Goal: Task Accomplishment & Management: Complete application form

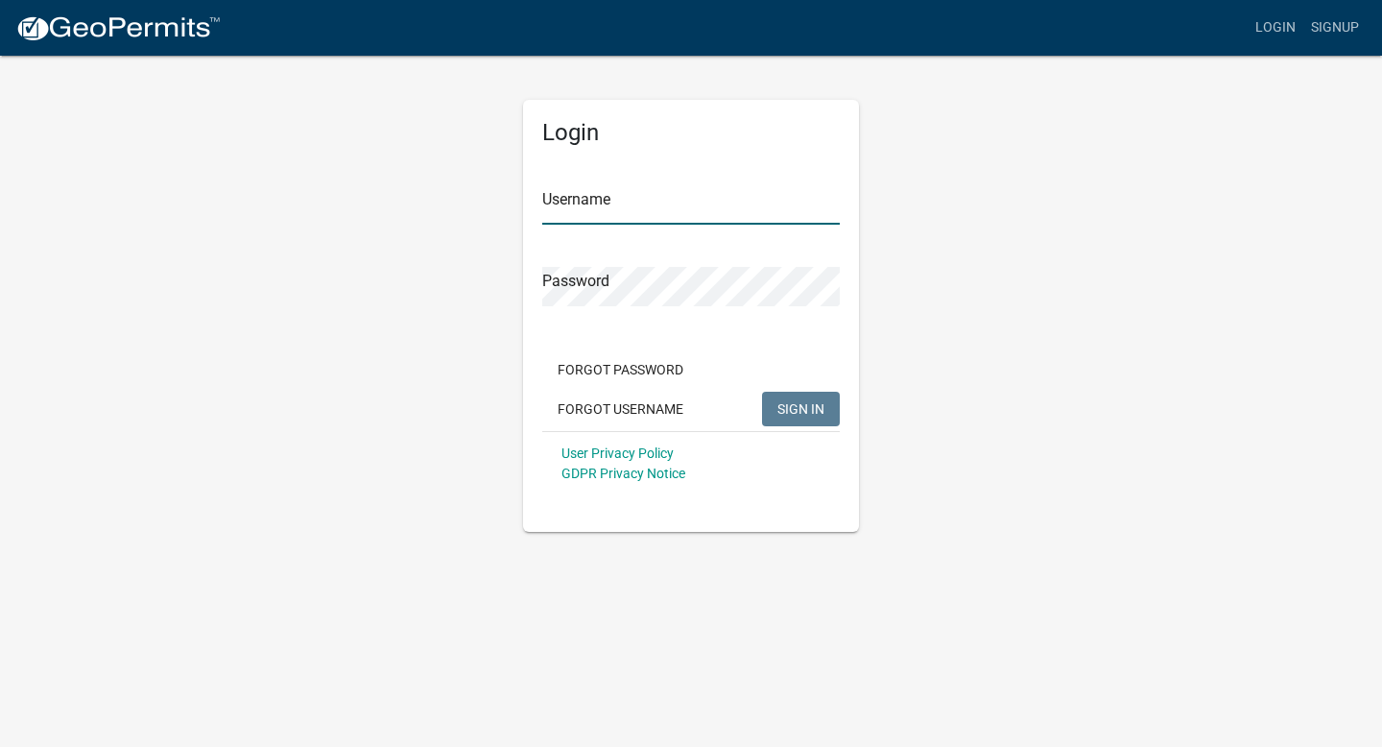
type input "Land Heating and Air Conditioning"
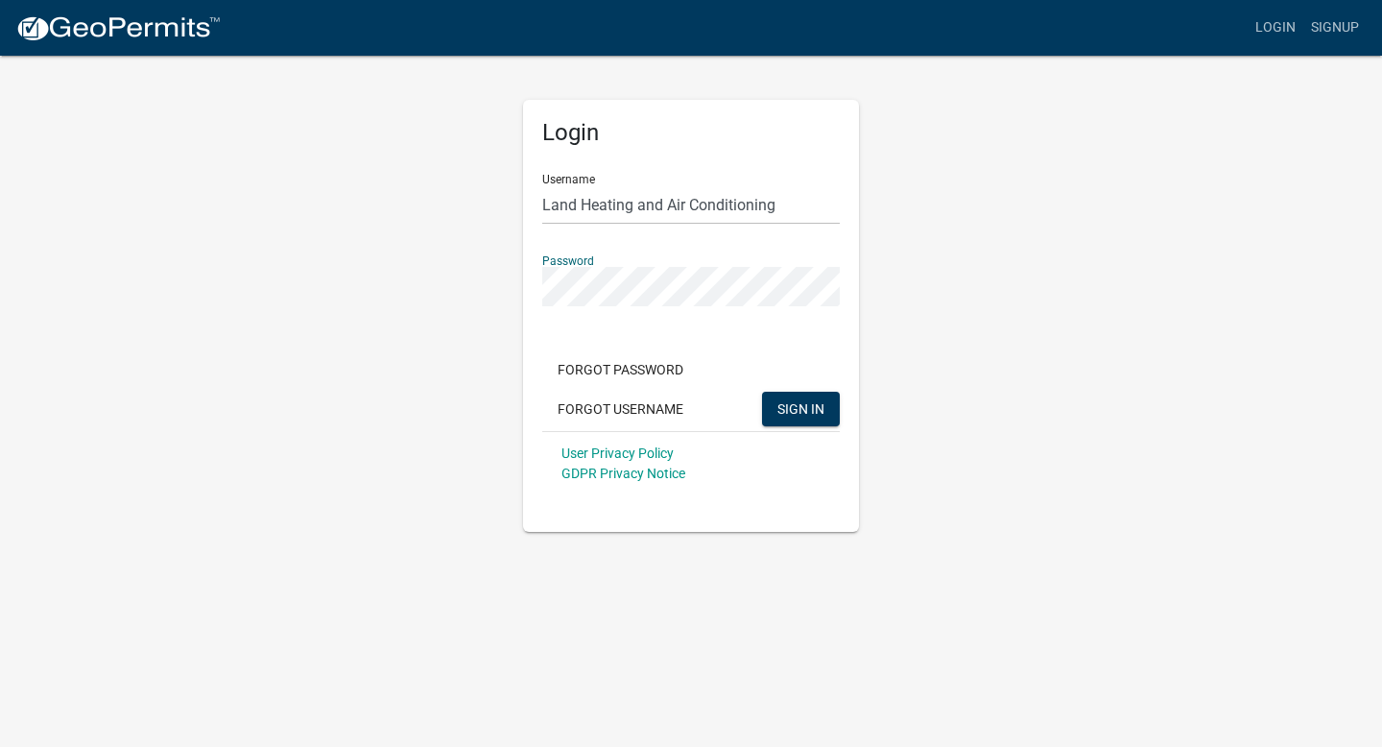
click at [911, 277] on div "Login Username Land Heating and Air Conditioning Password Forgot Password Forgo…" at bounding box center [691, 293] width 1094 height 478
click at [793, 401] on span "SIGN IN" at bounding box center [800, 407] width 47 height 15
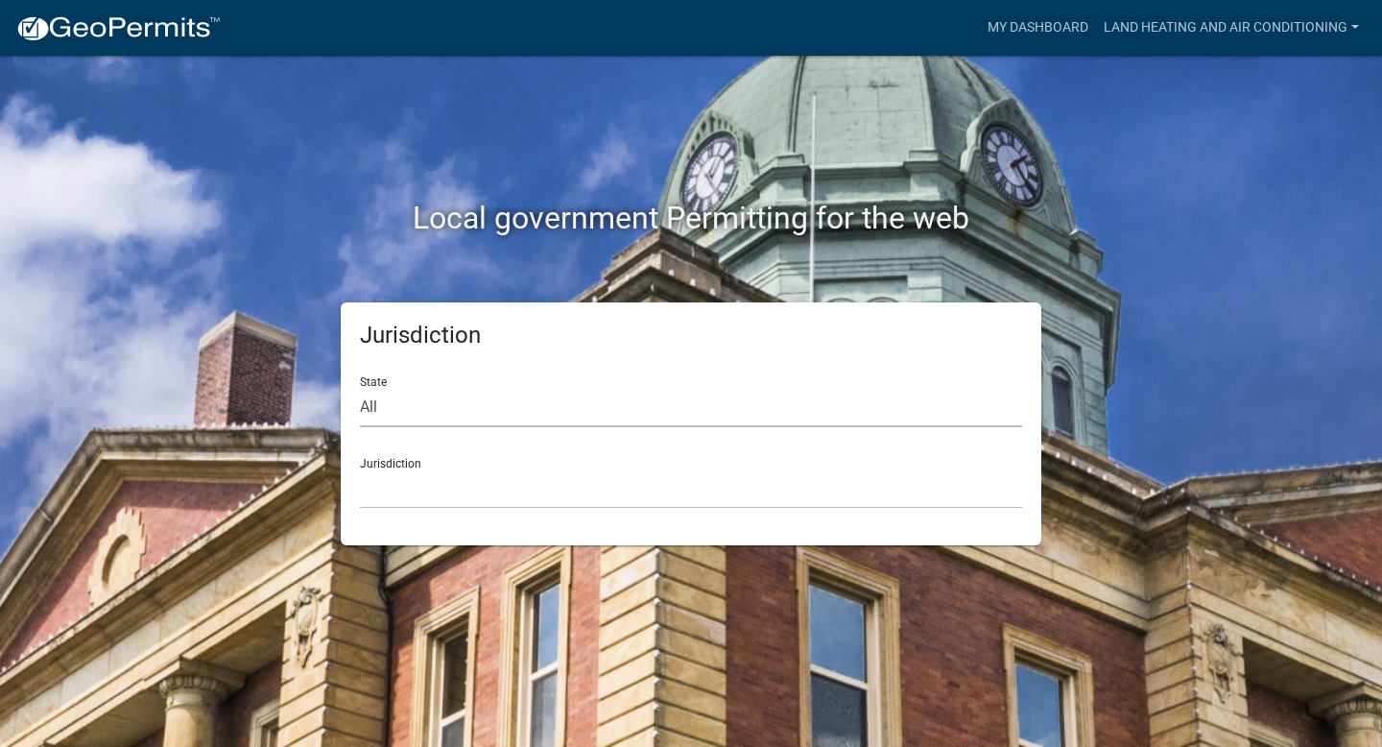
click at [793, 401] on select "All [US_STATE] [US_STATE] [US_STATE] [US_STATE] [US_STATE] [US_STATE] [US_STATE…" at bounding box center [691, 407] width 662 height 39
select select "[US_STATE]"
click at [360, 388] on select "All [US_STATE] [US_STATE] [US_STATE] [US_STATE] [US_STATE] [US_STATE] [US_STATE…" at bounding box center [691, 407] width 662 height 39
click at [699, 499] on select "City of [GEOGRAPHIC_DATA], [US_STATE] City of [GEOGRAPHIC_DATA], [US_STATE] Cit…" at bounding box center [691, 488] width 662 height 39
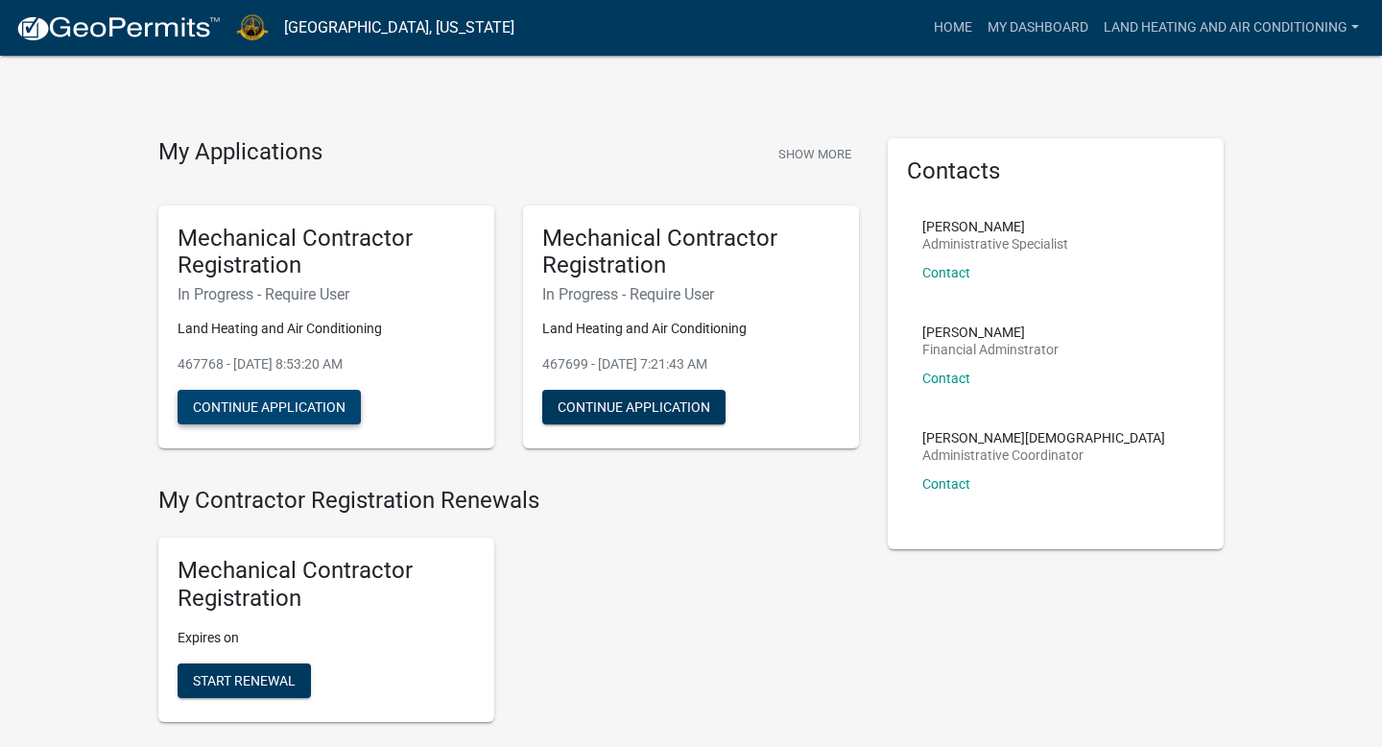
click at [342, 401] on button "Continue Application" at bounding box center [269, 407] width 183 height 35
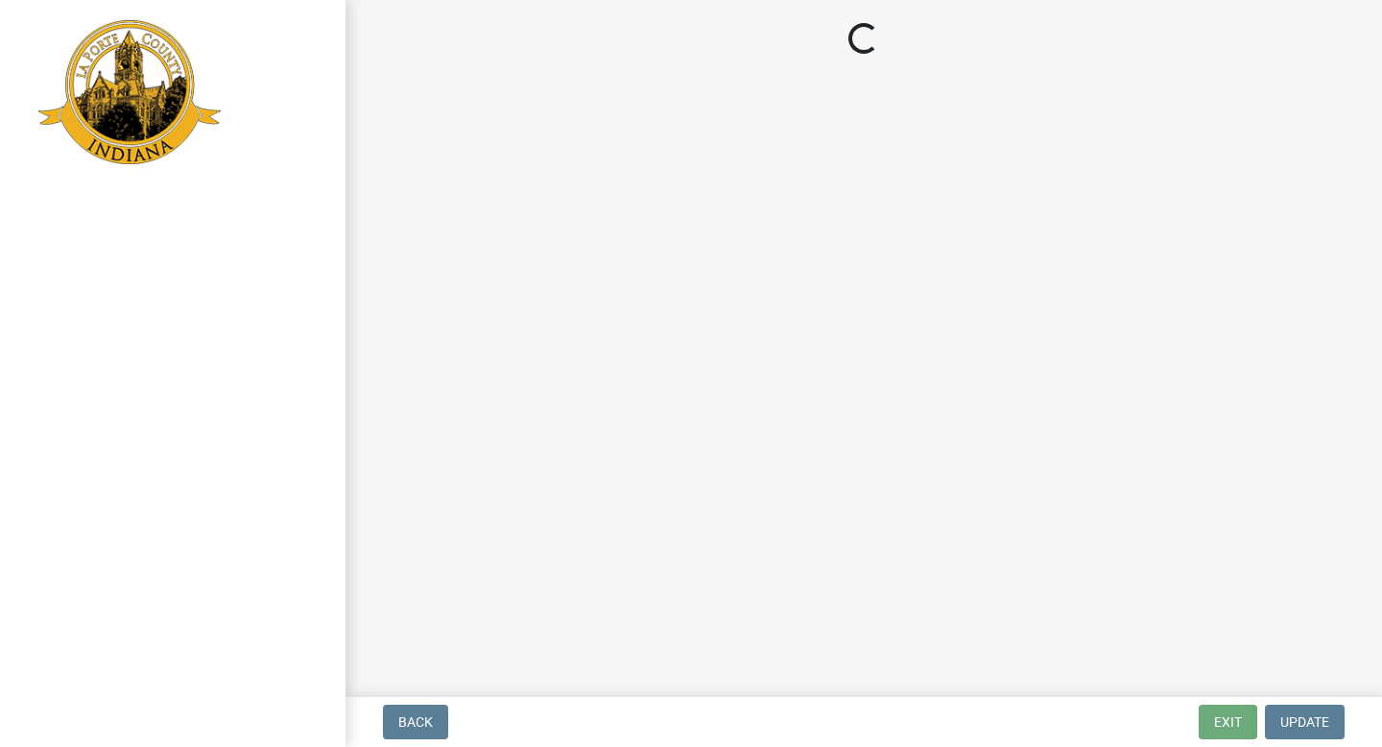
select select "IN"
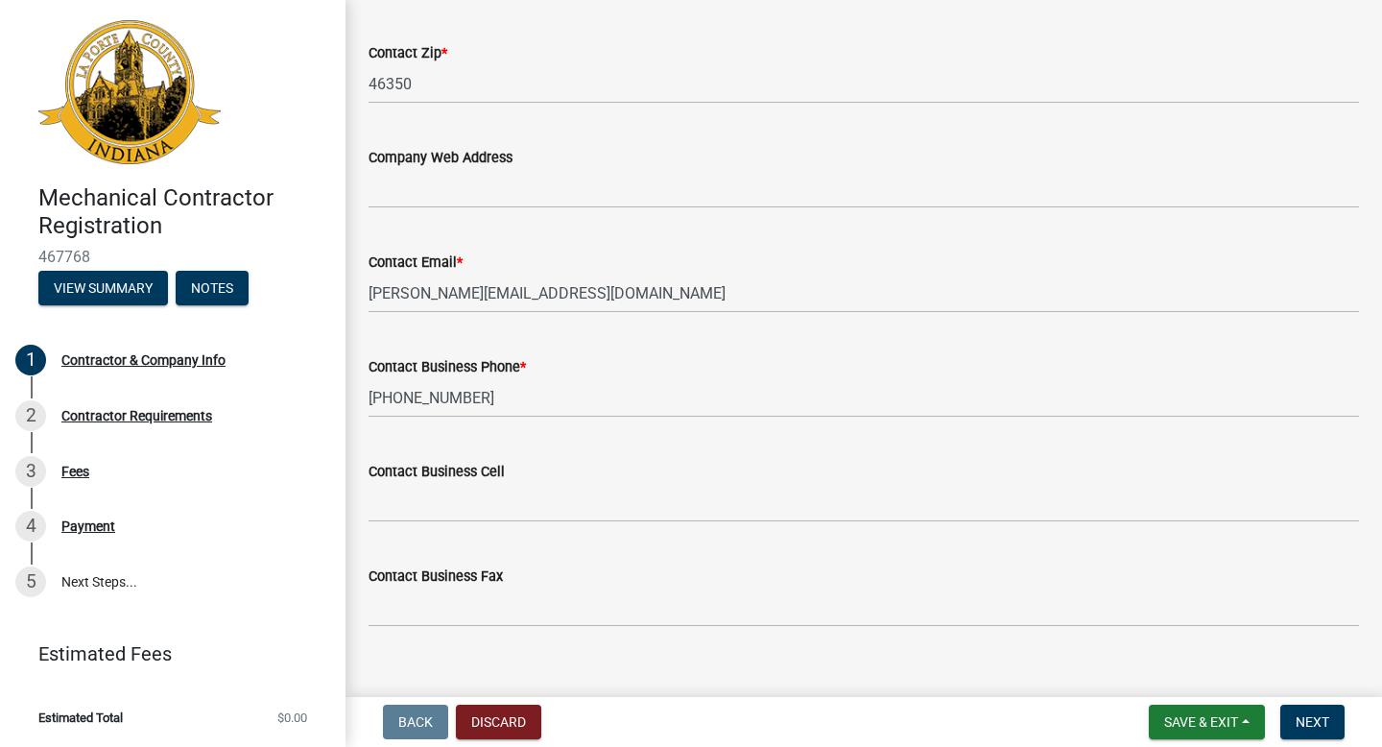
scroll to position [983, 0]
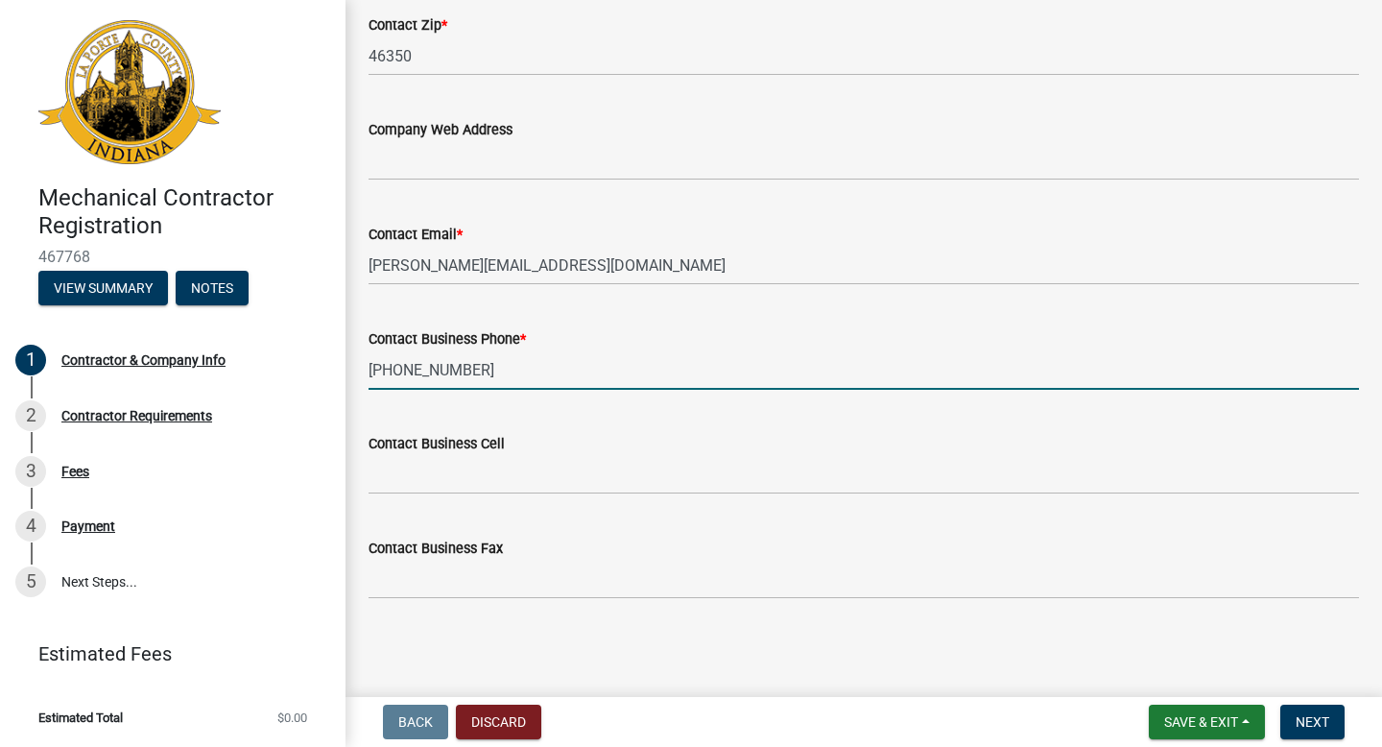
click at [485, 375] on input "[PHONE_NUMBER]" at bounding box center [864, 369] width 990 height 39
type input "[PHONE_NUMBER]"
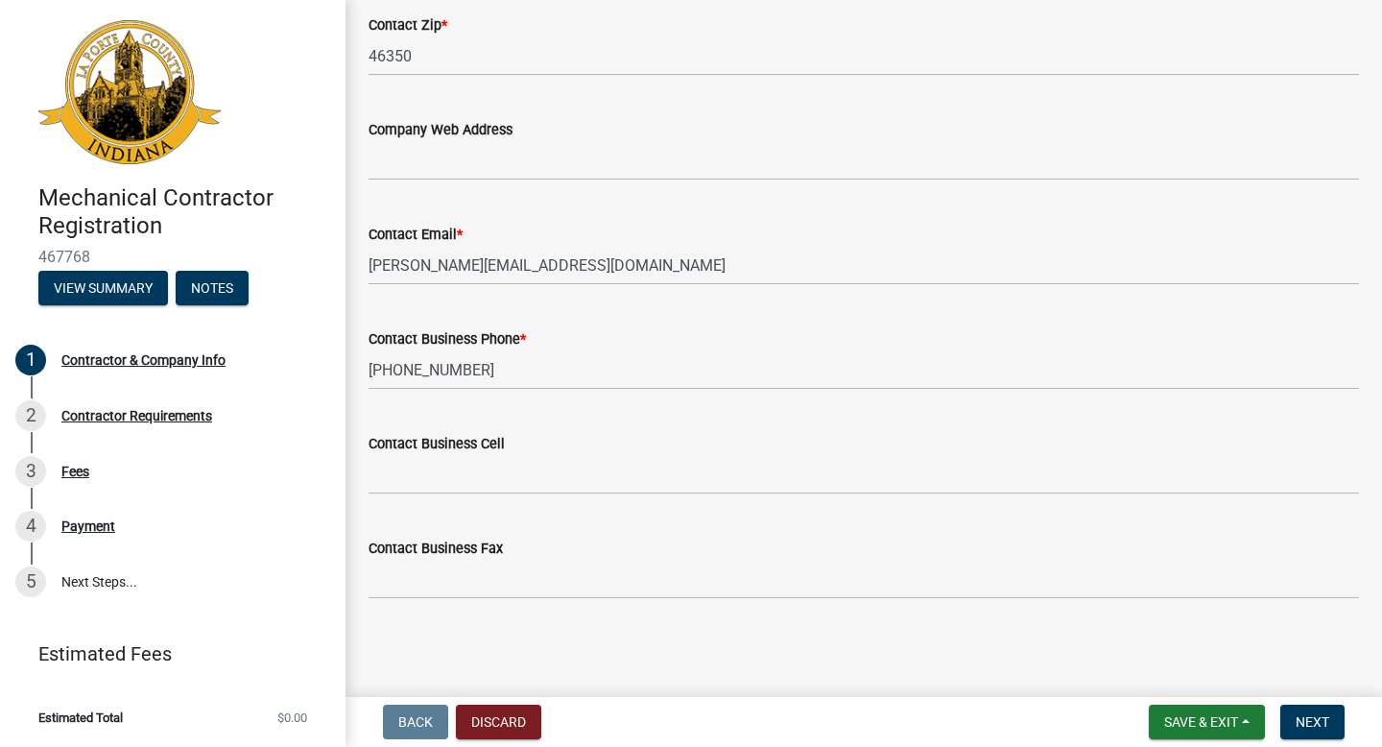
click at [644, 327] on div "Contact Business Phone *" at bounding box center [864, 338] width 990 height 23
click at [621, 466] on input "Contact Business Cell" at bounding box center [864, 474] width 990 height 39
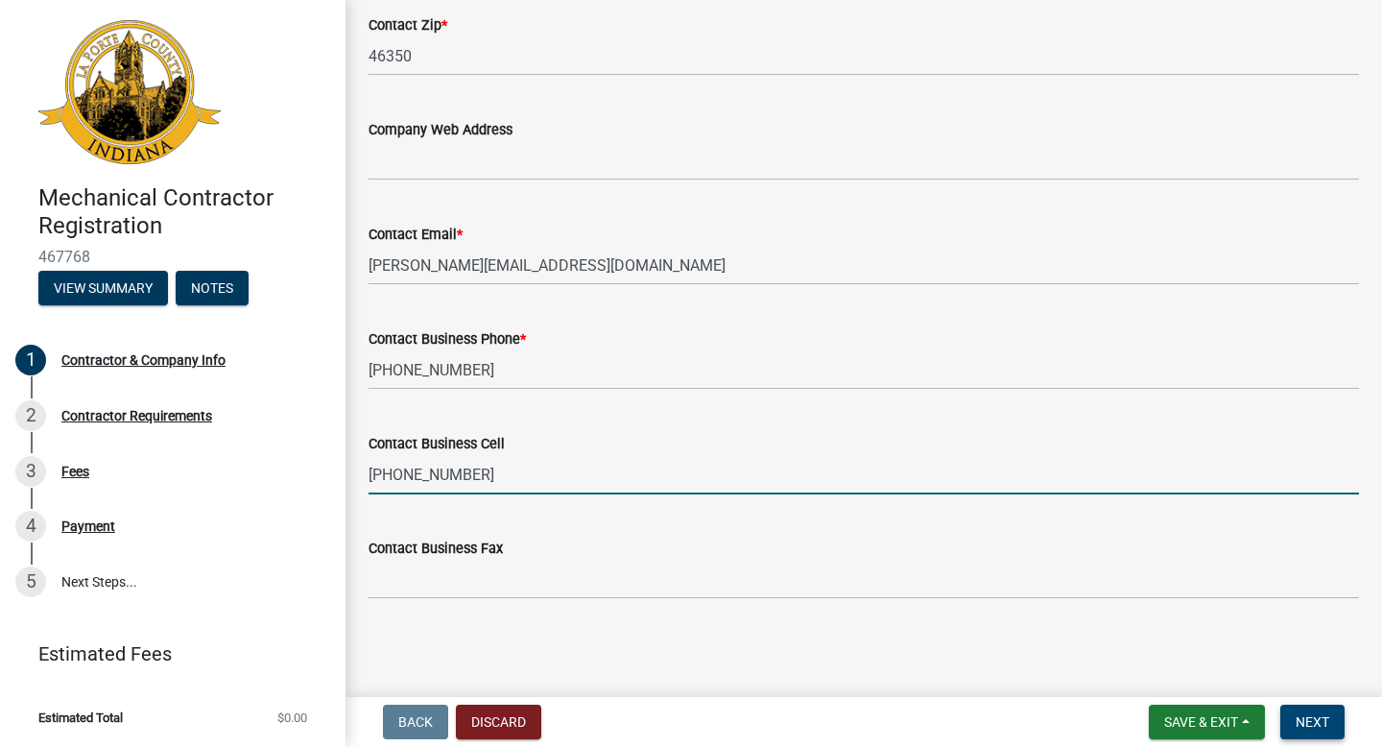
type input "[PHONE_NUMBER]"
click at [1317, 715] on span "Next" at bounding box center [1313, 721] width 34 height 15
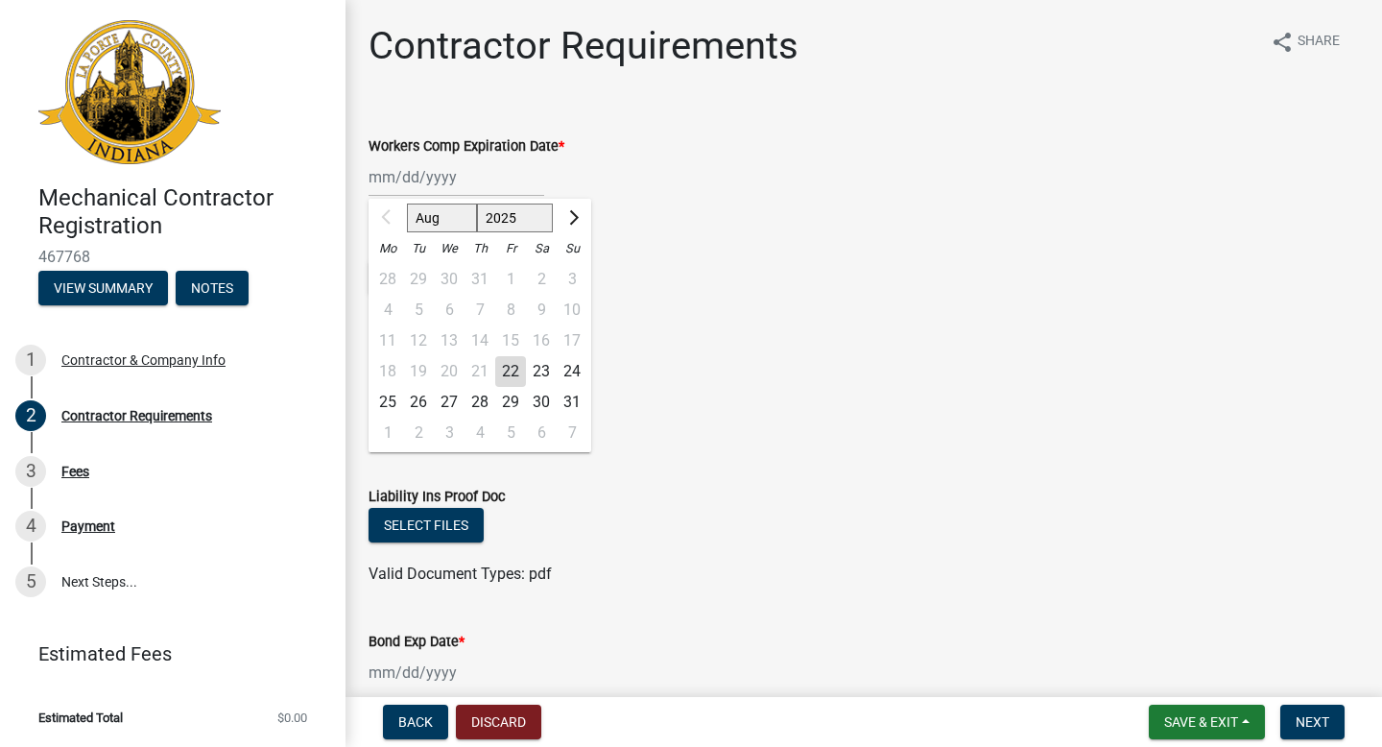
click at [456, 193] on div "Aug Sep Oct Nov [DATE] 2026 2027 2028 2029 2030 2031 2032 2033 2034 2035 2036 2…" at bounding box center [457, 176] width 176 height 39
click at [590, 520] on div "Select files" at bounding box center [864, 527] width 990 height 39
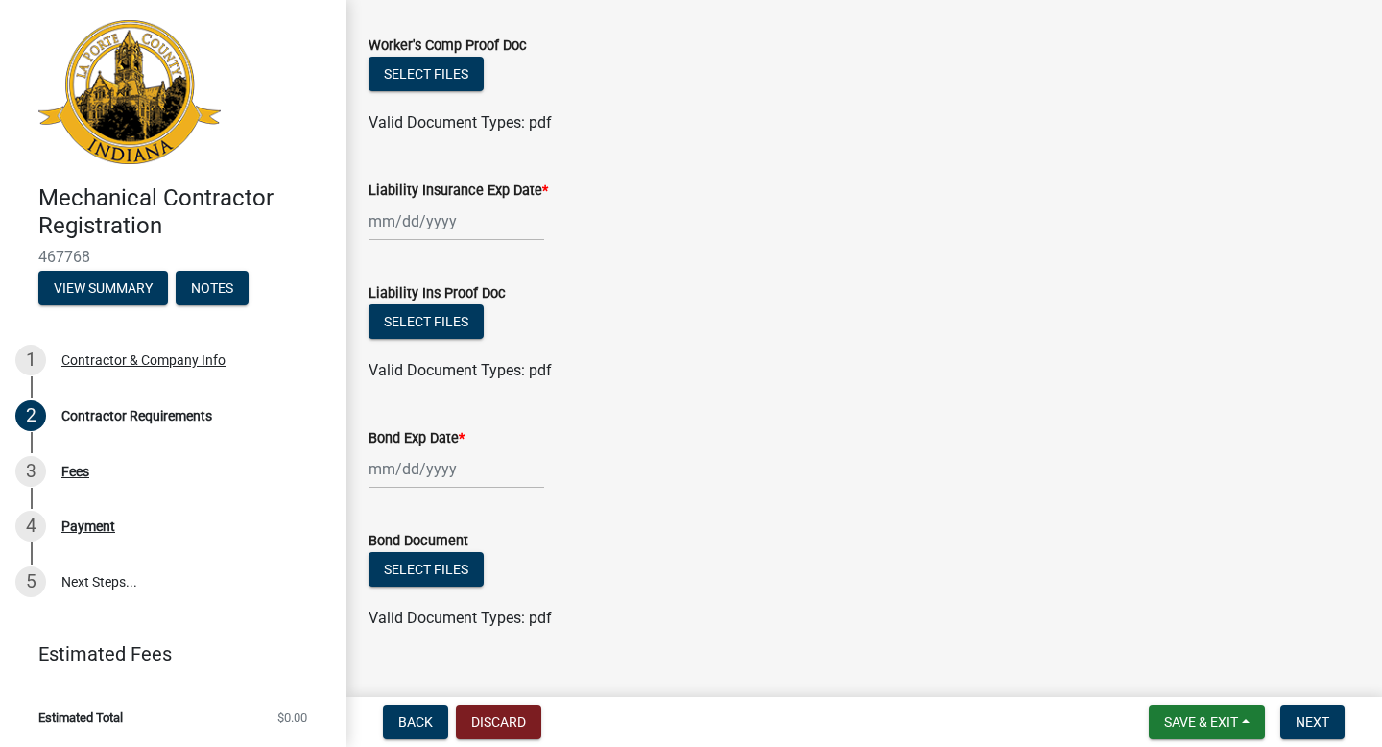
scroll to position [236, 0]
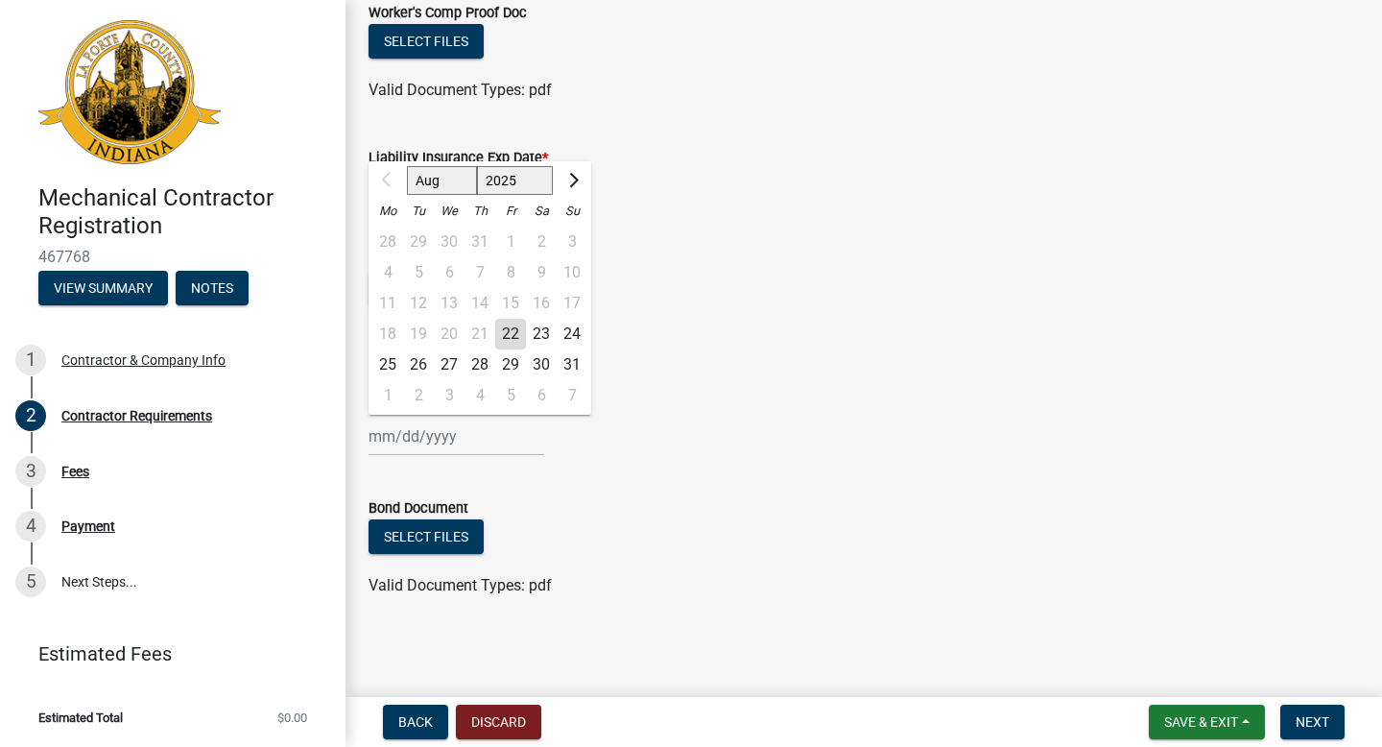
click at [429, 444] on div "Aug Sep Oct Nov [DATE] 2026 2027 2028 2029 2030 2031 2032 2033 2034 2035 2036 2…" at bounding box center [457, 435] width 176 height 39
click at [577, 175] on button "Next month" at bounding box center [571, 180] width 23 height 31
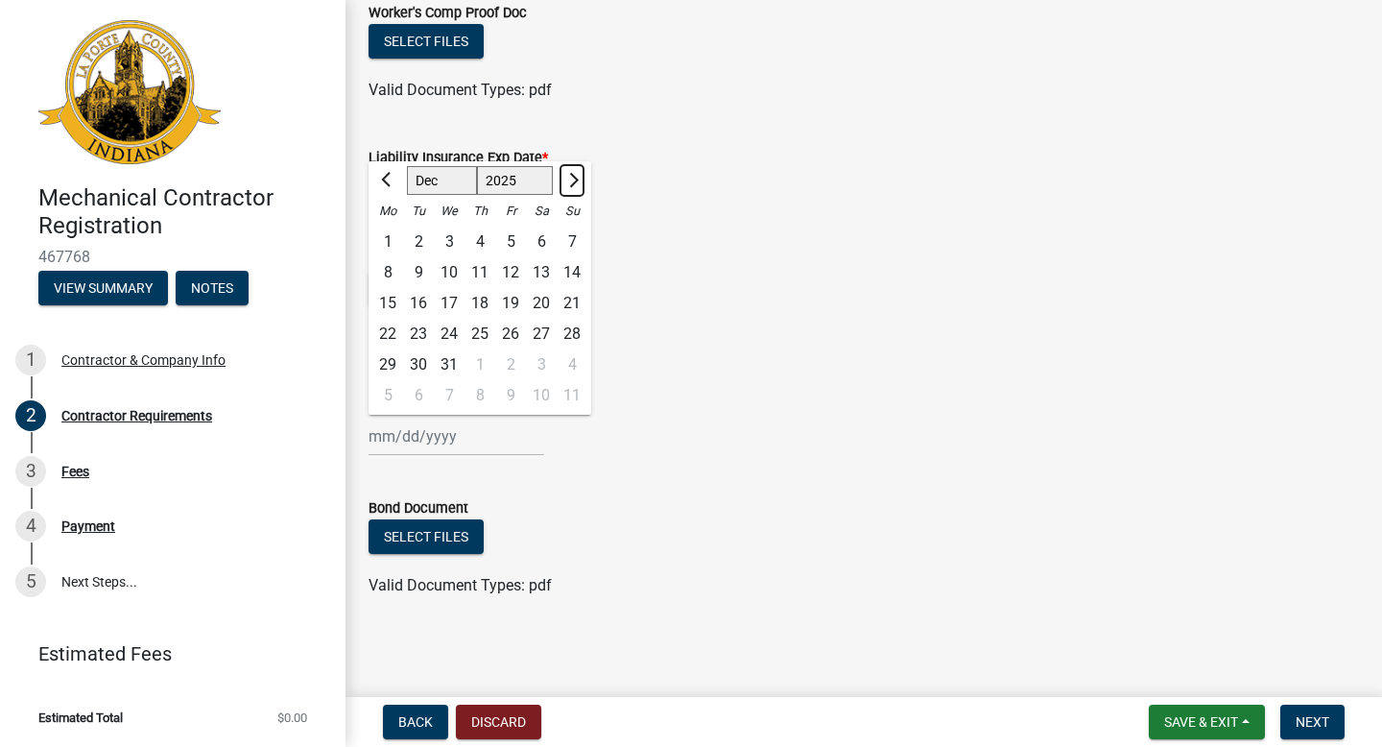
click at [577, 175] on button "Next month" at bounding box center [571, 180] width 23 height 31
select select "2"
select select "2026"
click at [577, 175] on button "Next month" at bounding box center [571, 180] width 23 height 31
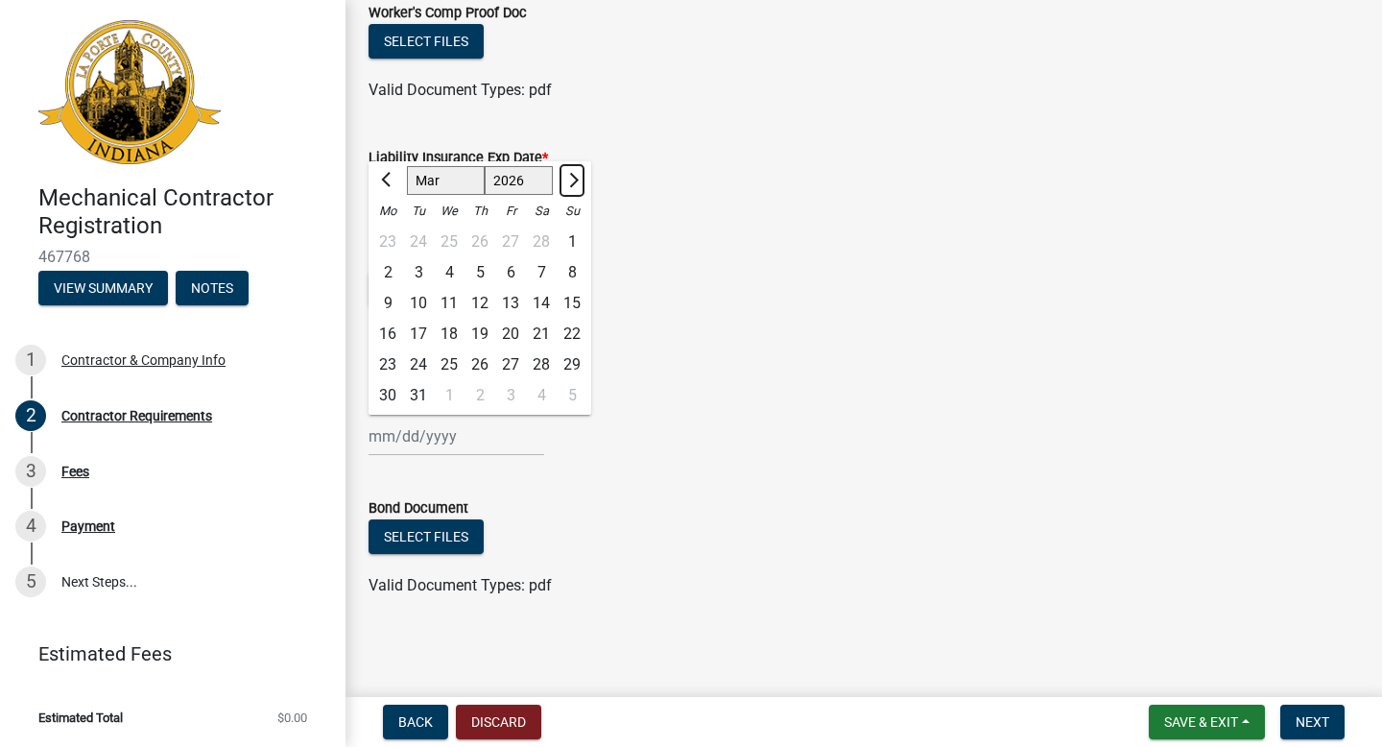
click at [577, 175] on button "Next month" at bounding box center [571, 180] width 23 height 31
click at [392, 178] on span "Previous month" at bounding box center [388, 180] width 14 height 14
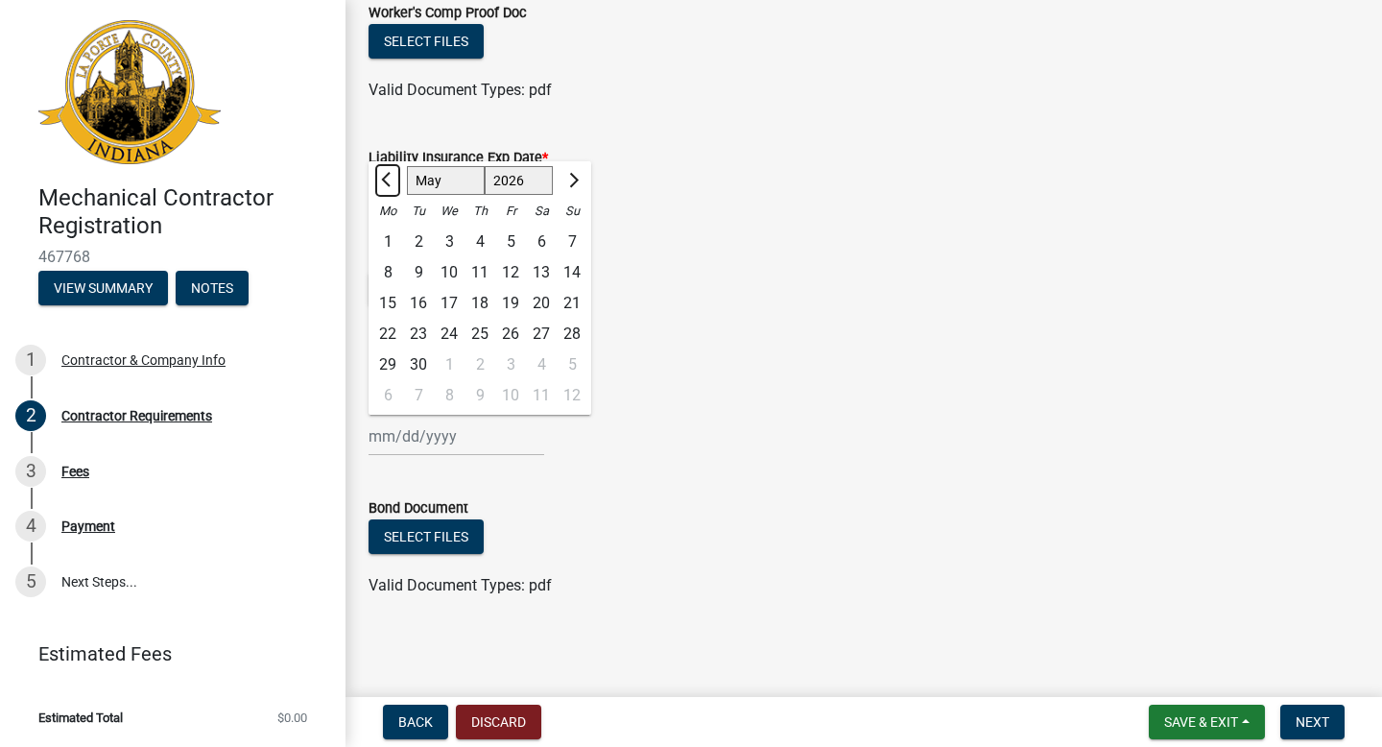
select select "4"
click at [481, 329] on div "23" at bounding box center [479, 334] width 31 height 31
type input "[DATE]"
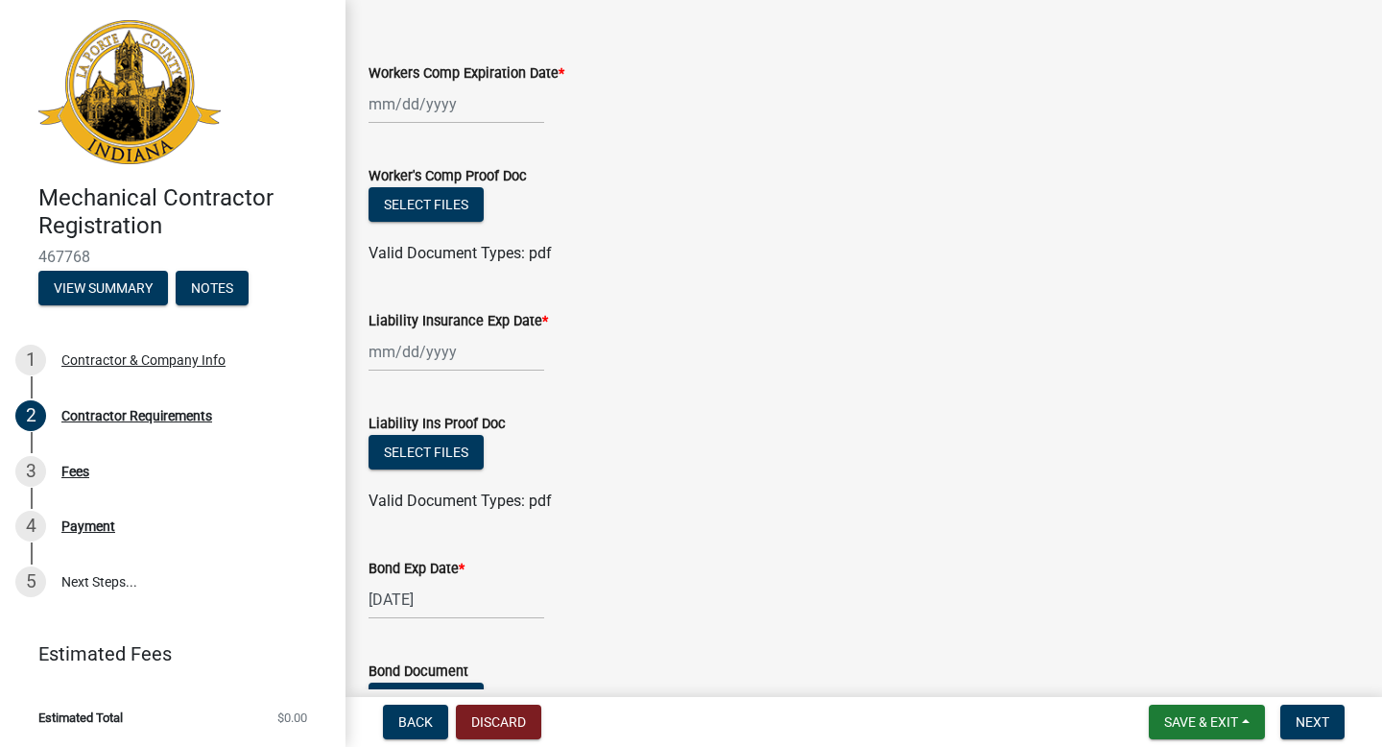
scroll to position [31, 0]
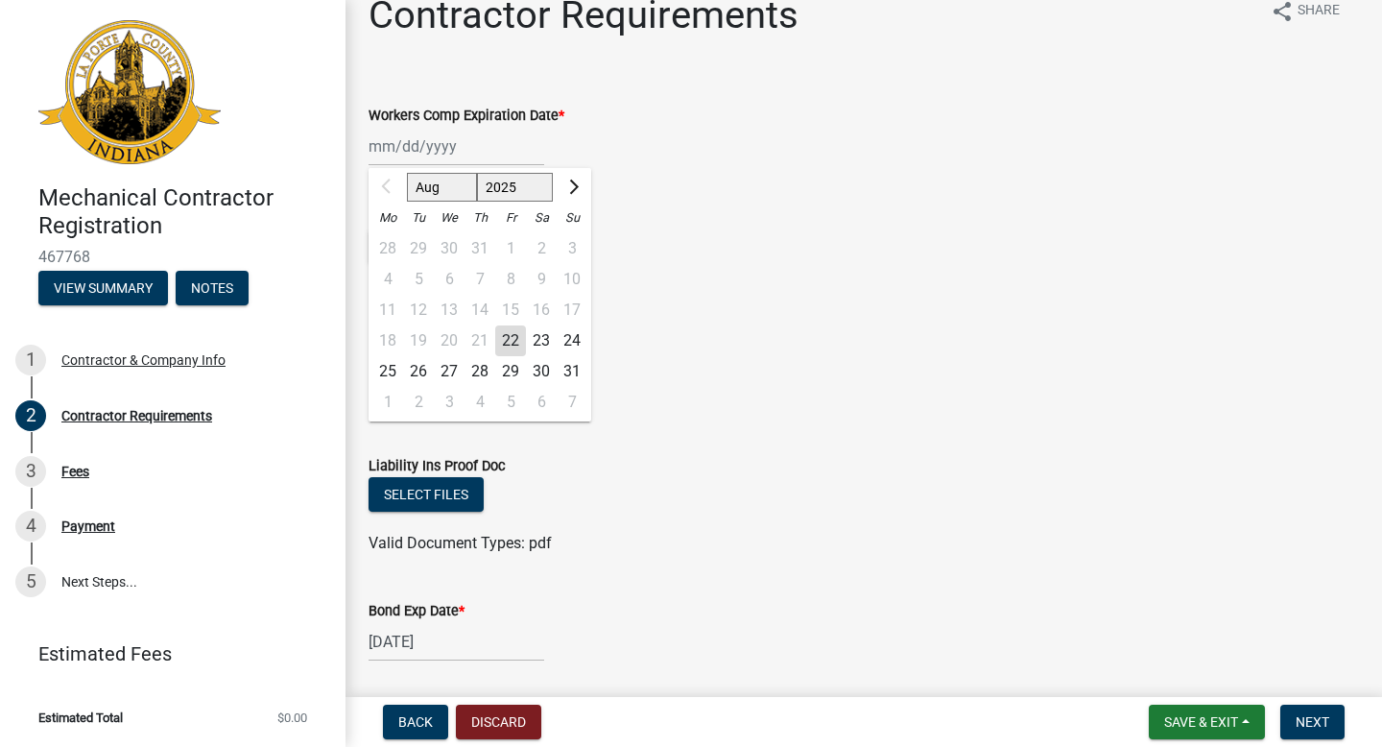
click at [416, 139] on div "Aug Sep Oct Nov [DATE] 2026 2027 2028 2029 2030 2031 2032 2033 2034 2035 2036 2…" at bounding box center [457, 146] width 176 height 39
click at [567, 188] on span "Next month" at bounding box center [571, 186] width 14 height 14
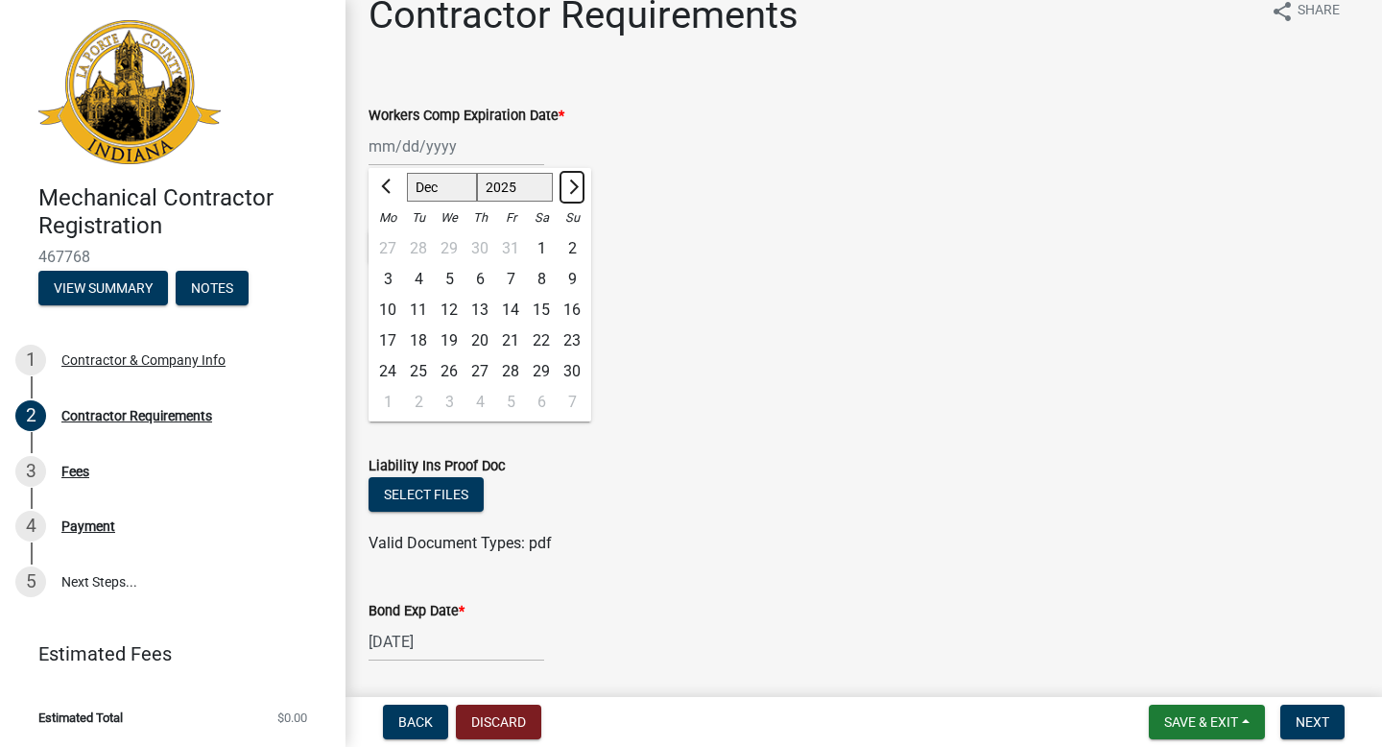
click at [567, 188] on span "Next month" at bounding box center [571, 186] width 14 height 14
select select "1"
select select "2026"
click at [567, 188] on span "Next month" at bounding box center [571, 186] width 14 height 14
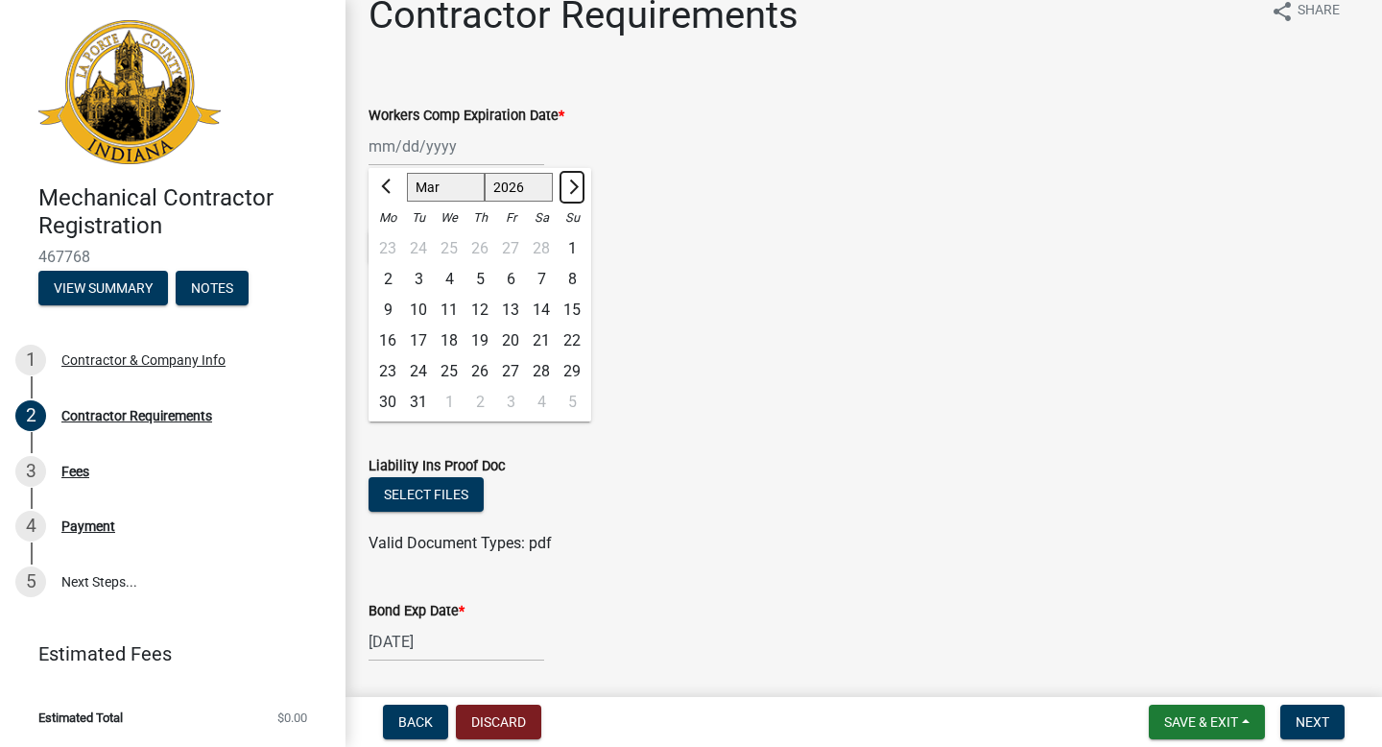
click at [567, 188] on span "Next month" at bounding box center [571, 186] width 14 height 14
select select "7"
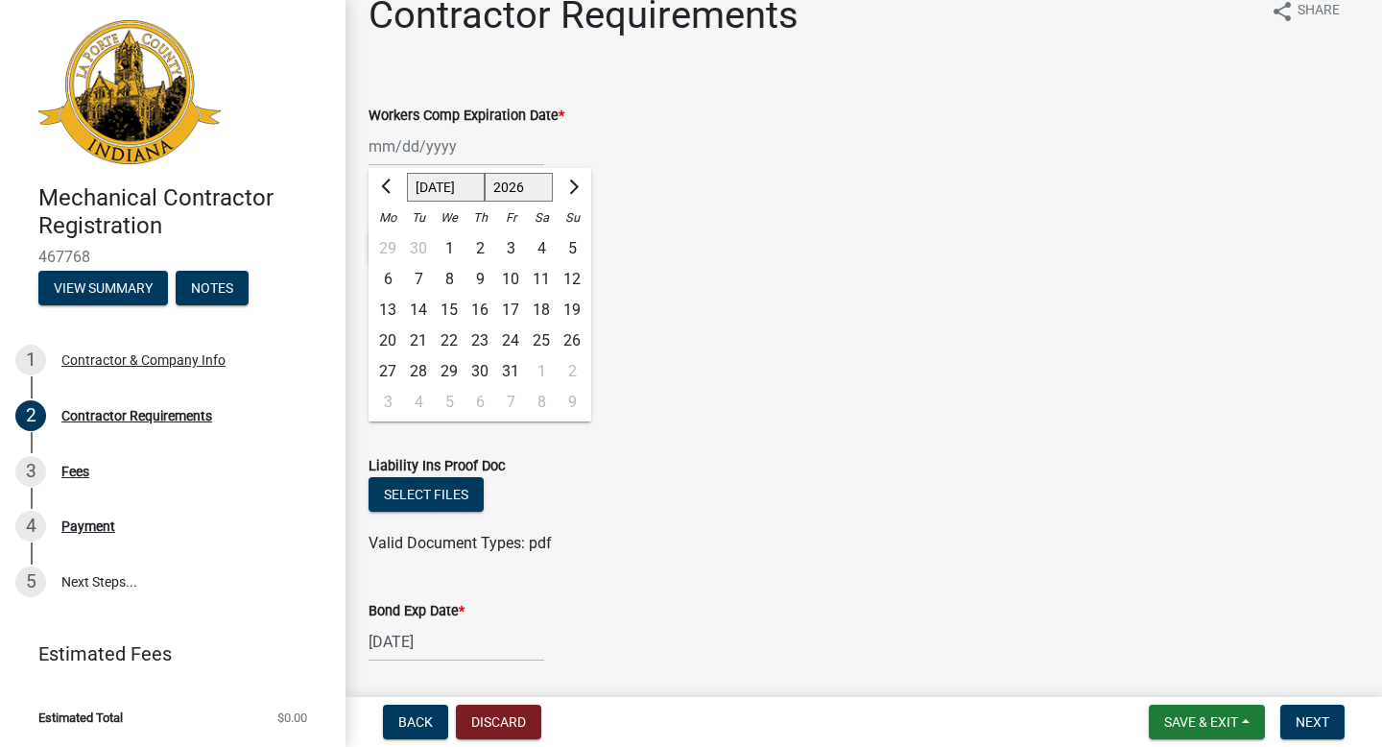
click at [449, 340] on div "22" at bounding box center [449, 340] width 31 height 31
type input "[DATE]"
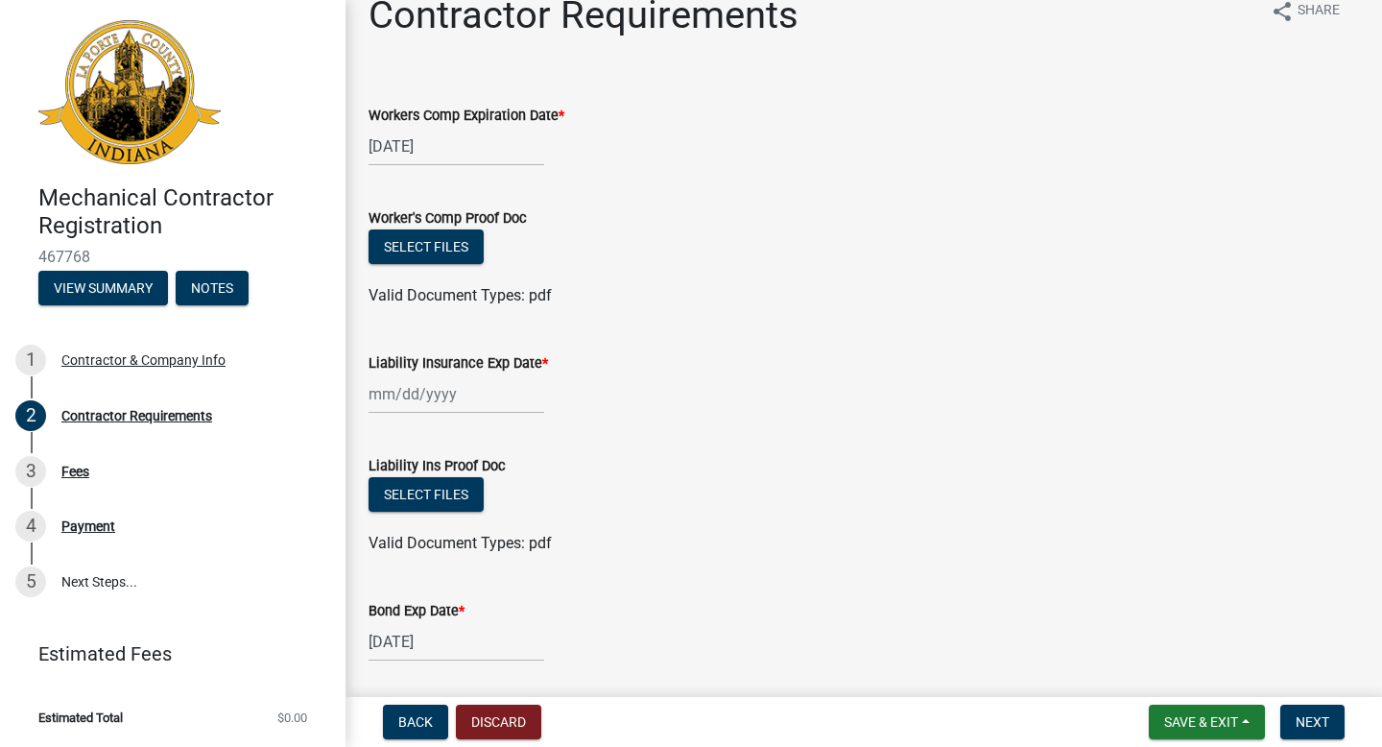
click at [612, 235] on div "Select files" at bounding box center [864, 248] width 990 height 39
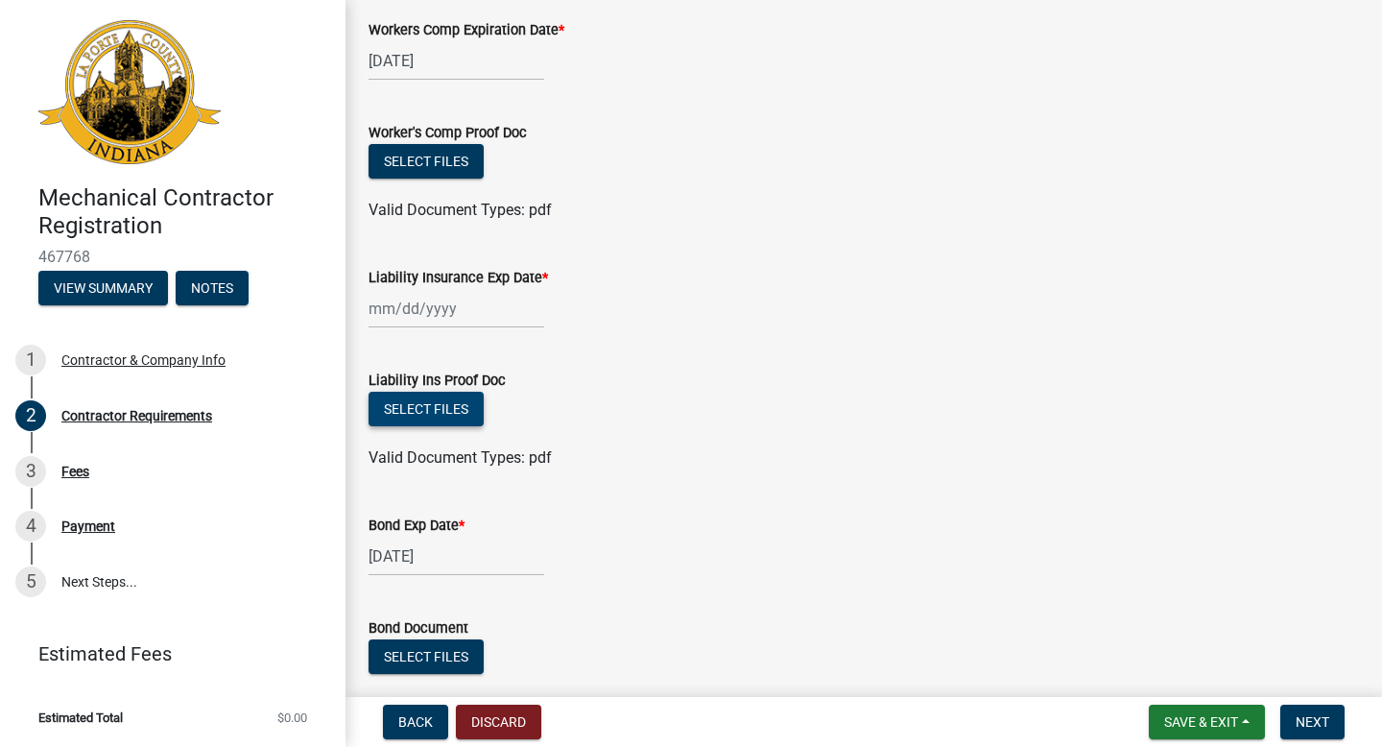
scroll to position [236, 0]
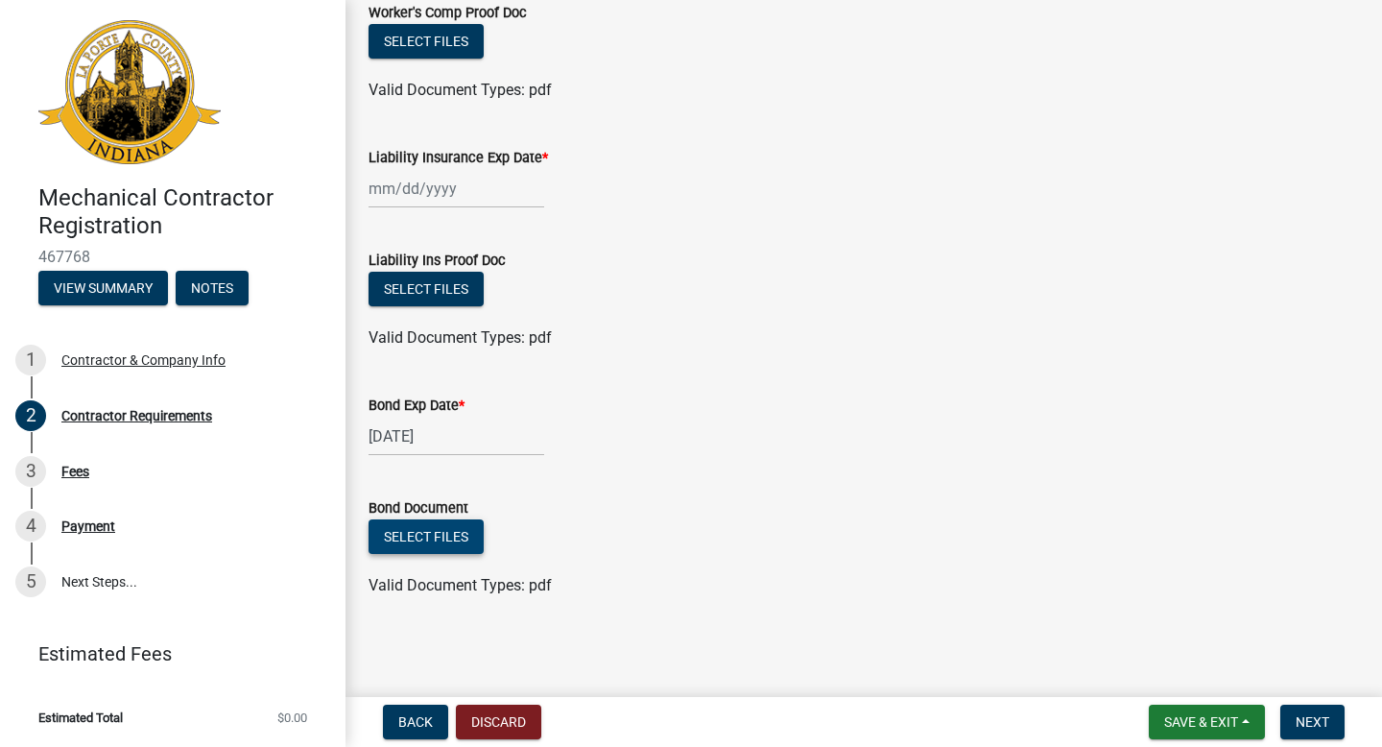
click at [434, 532] on button "Select files" at bounding box center [426, 536] width 115 height 35
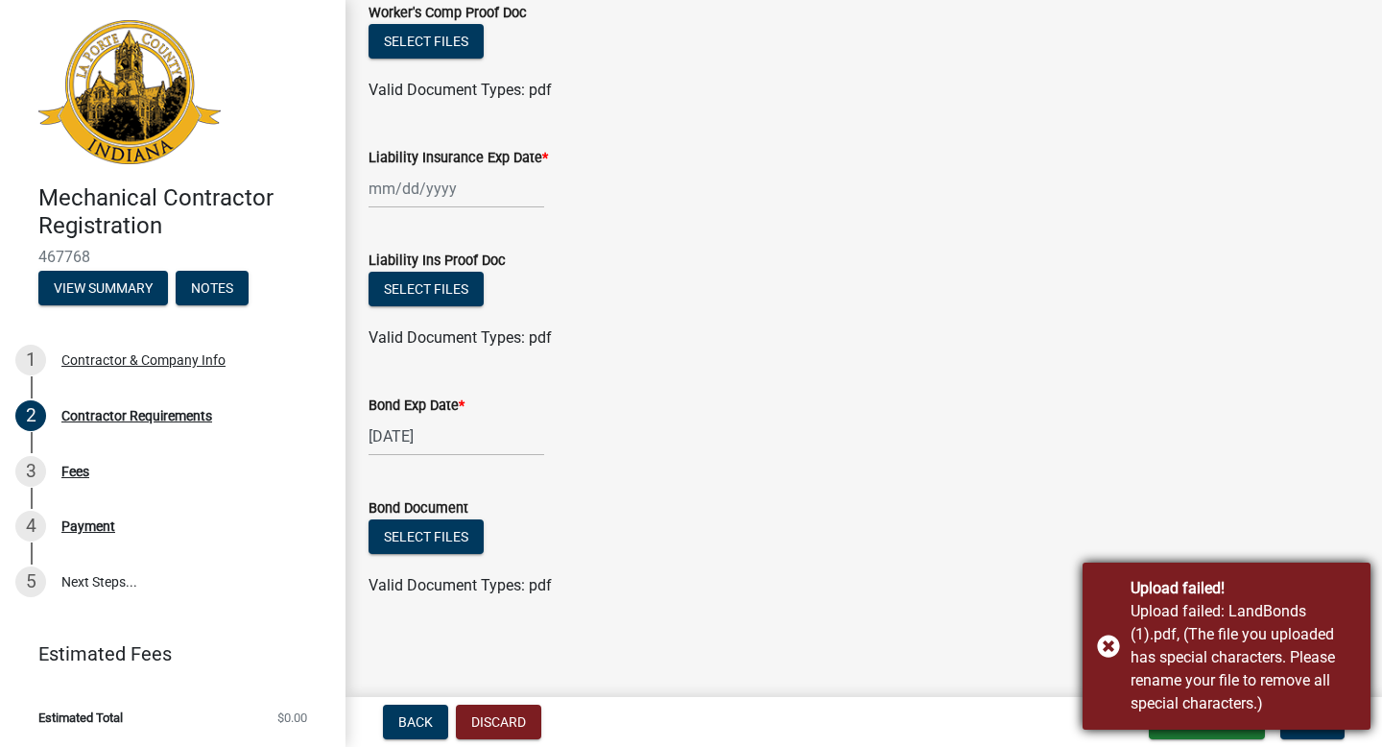
click at [1105, 637] on div "Upload failed! Upload failed: LandBonds (1).pdf, (The file you uploaded has spe…" at bounding box center [1226, 645] width 288 height 167
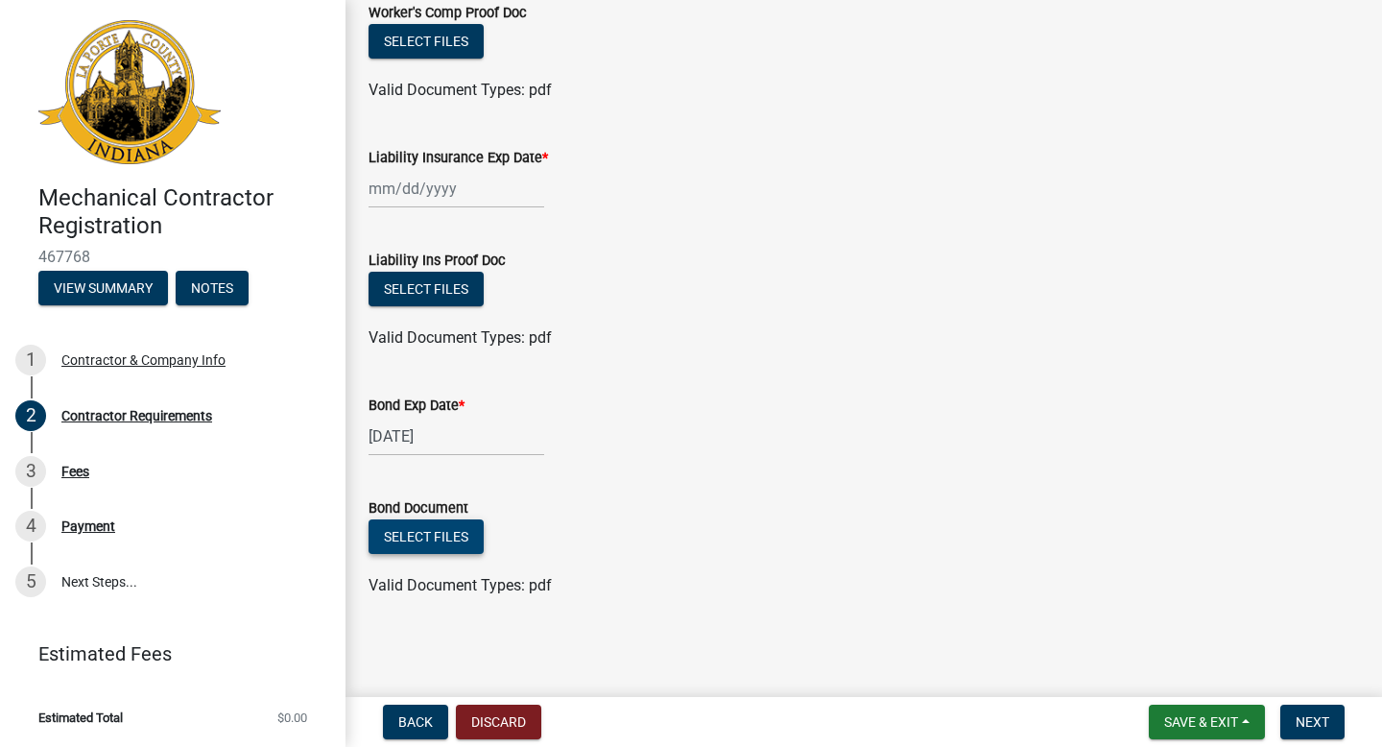
click at [401, 546] on button "Select files" at bounding box center [426, 536] width 115 height 35
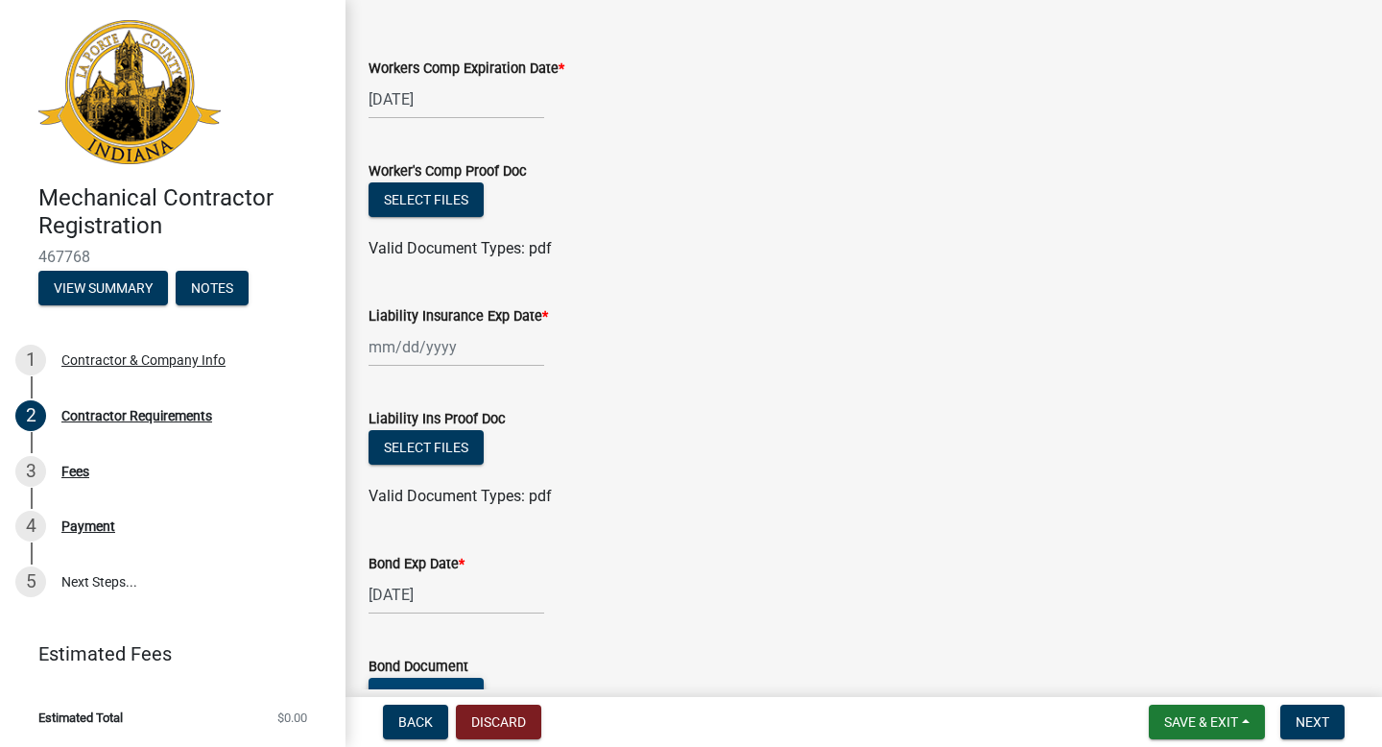
scroll to position [13, 0]
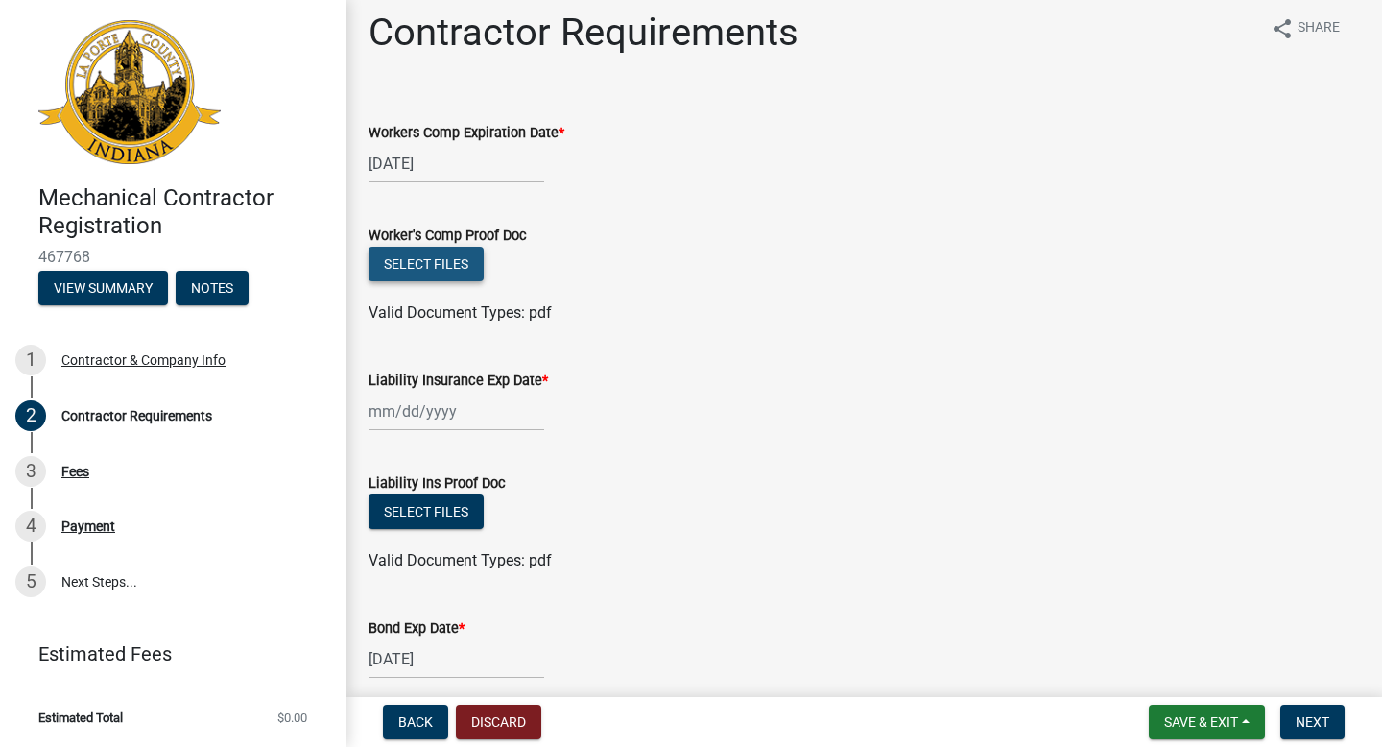
click at [429, 269] on button "Select files" at bounding box center [426, 264] width 115 height 35
click at [429, 277] on button "Select files" at bounding box center [426, 264] width 115 height 35
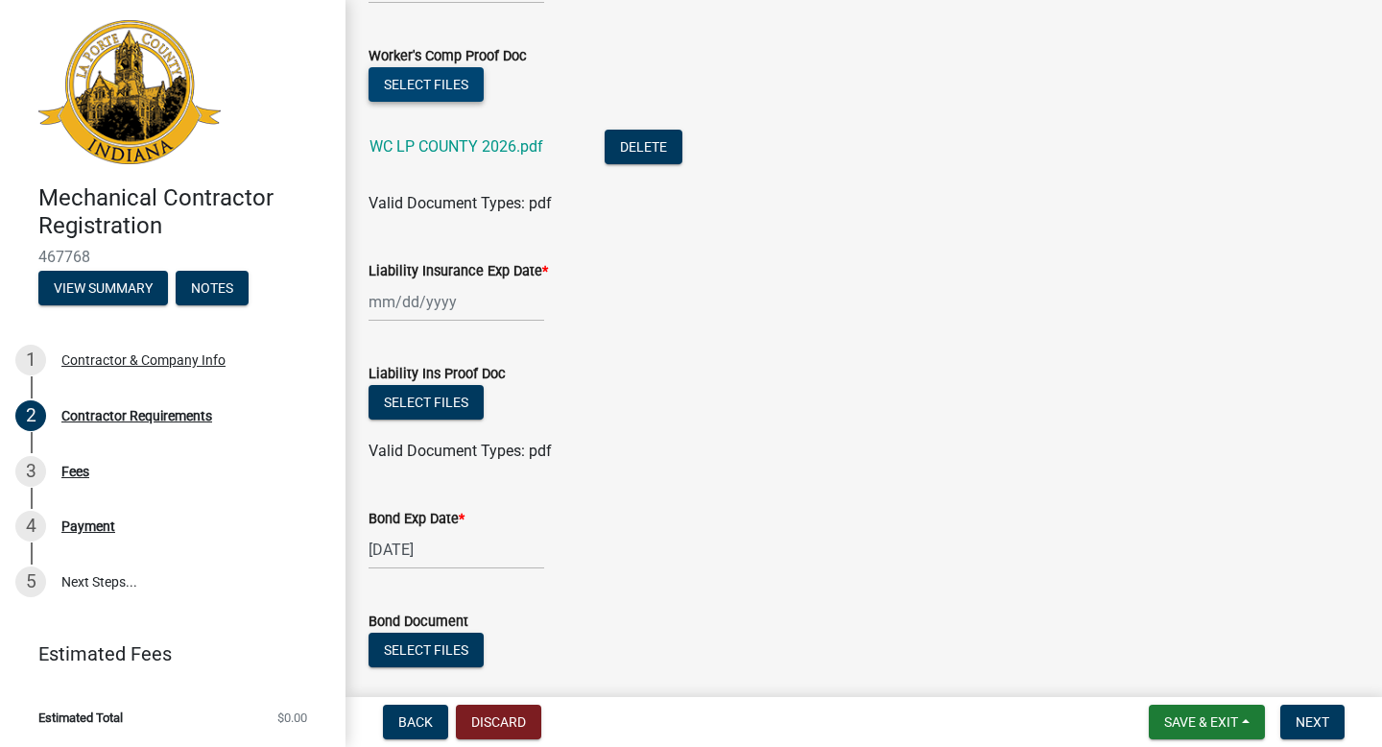
scroll to position [188, 0]
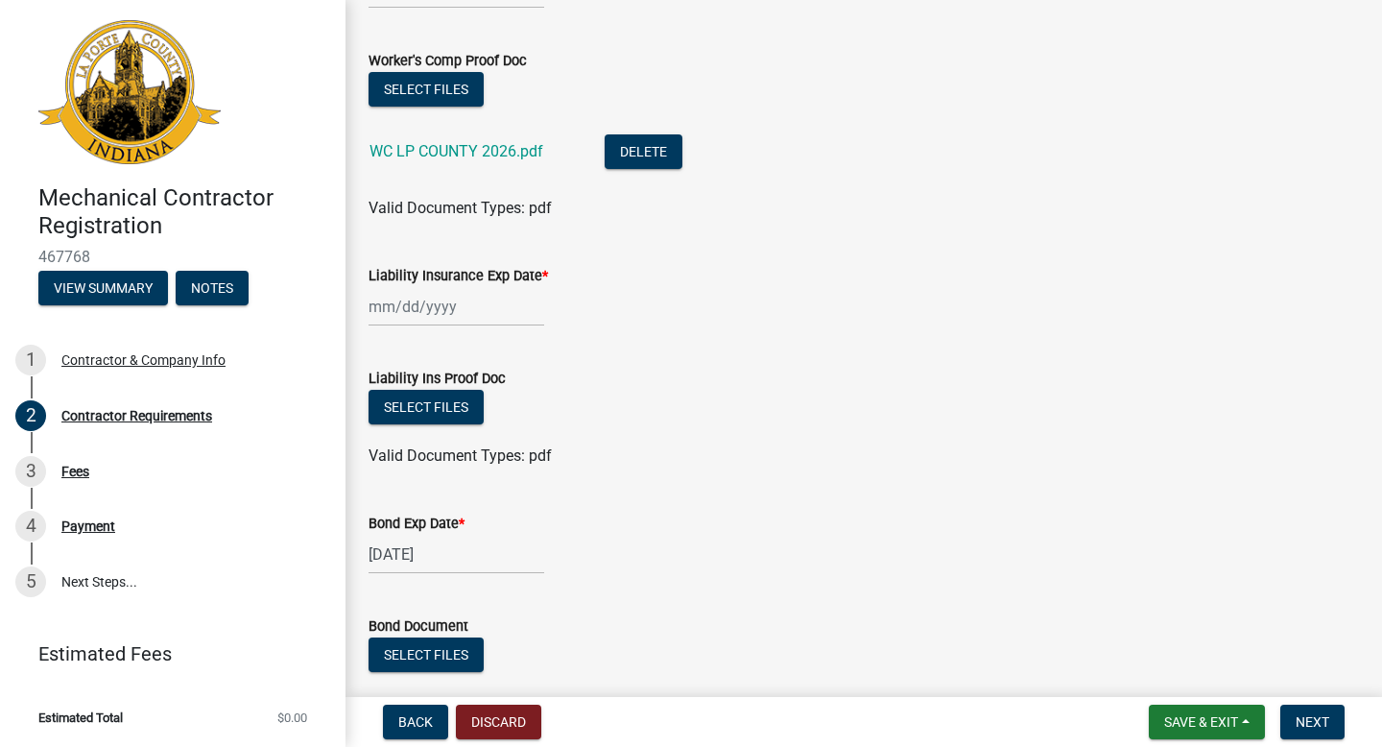
click at [441, 297] on div at bounding box center [457, 306] width 176 height 39
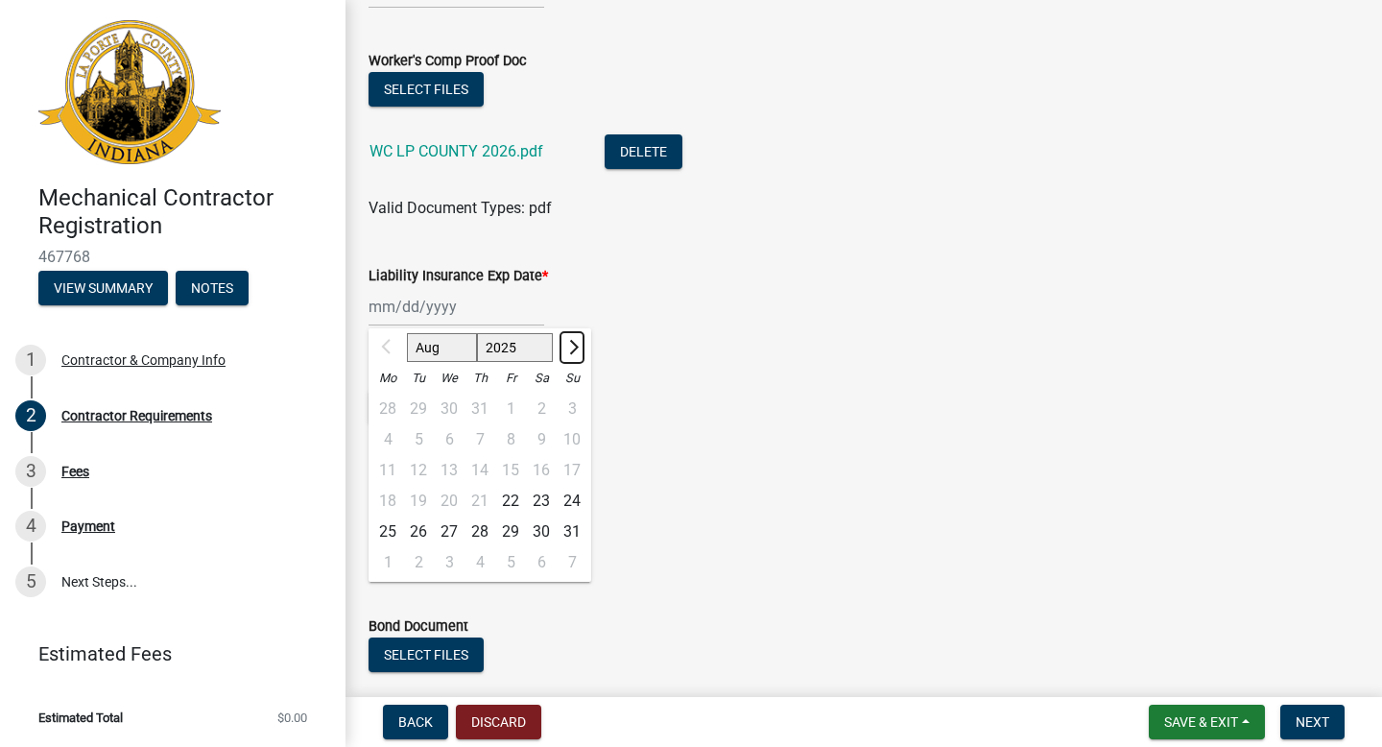
click at [566, 344] on span "Next month" at bounding box center [571, 347] width 14 height 14
select select "11"
click at [451, 527] on div "26" at bounding box center [449, 531] width 31 height 31
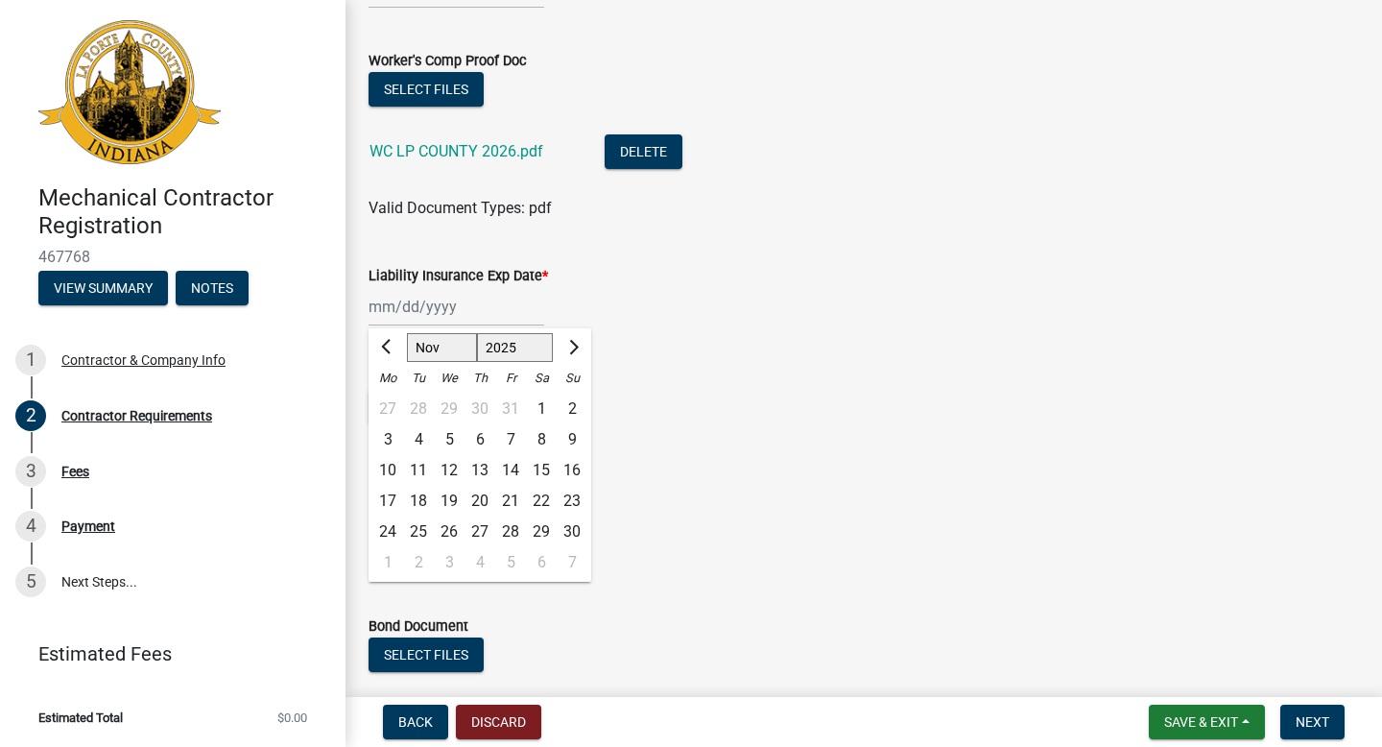
type input "[DATE]"
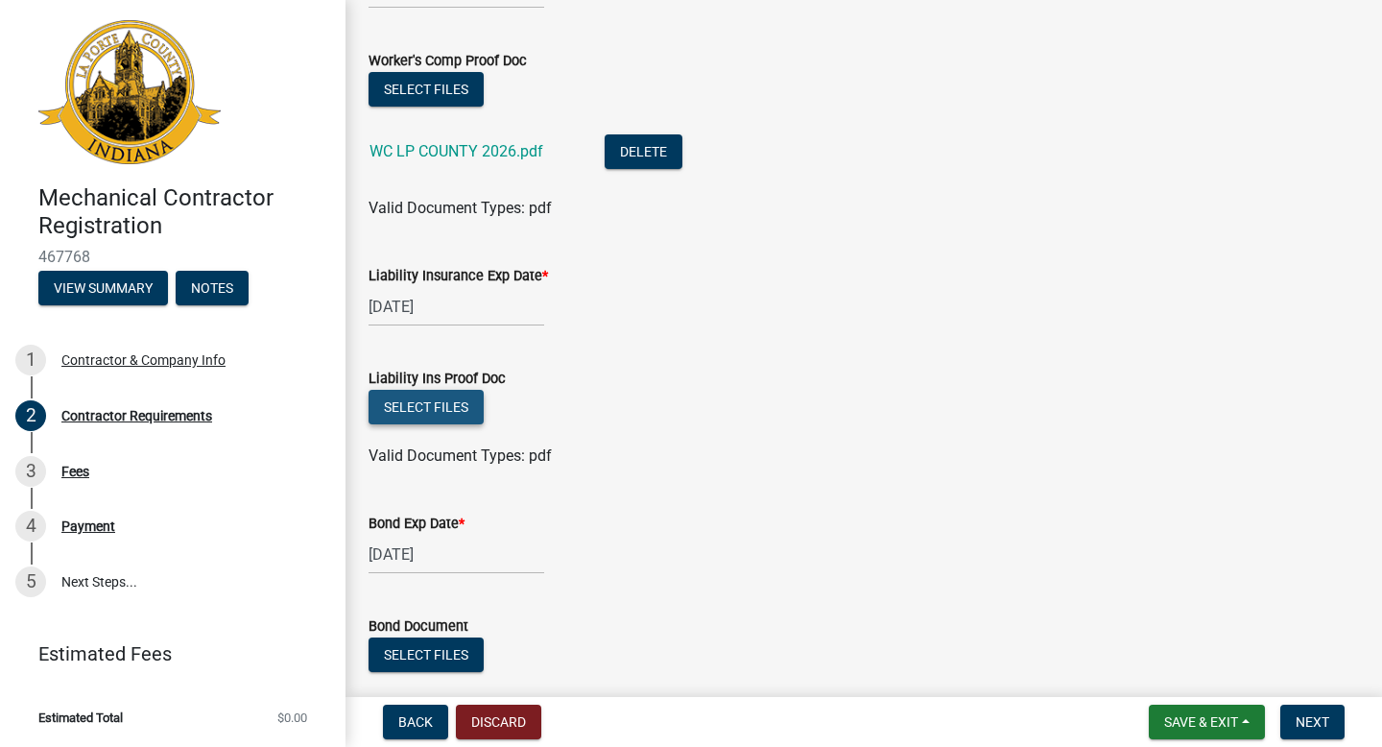
click at [445, 413] on button "Select files" at bounding box center [426, 407] width 115 height 35
click at [448, 406] on button "Select files" at bounding box center [426, 407] width 115 height 35
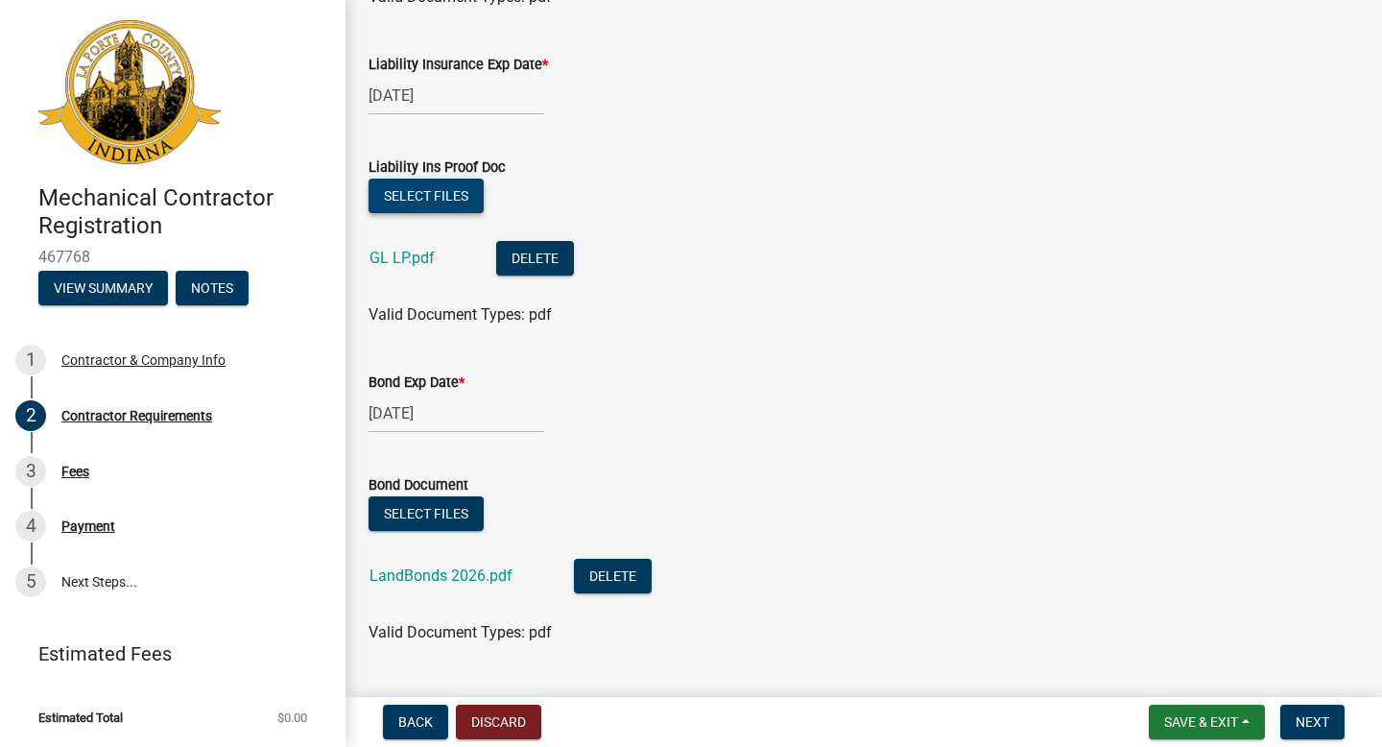
scroll to position [446, 0]
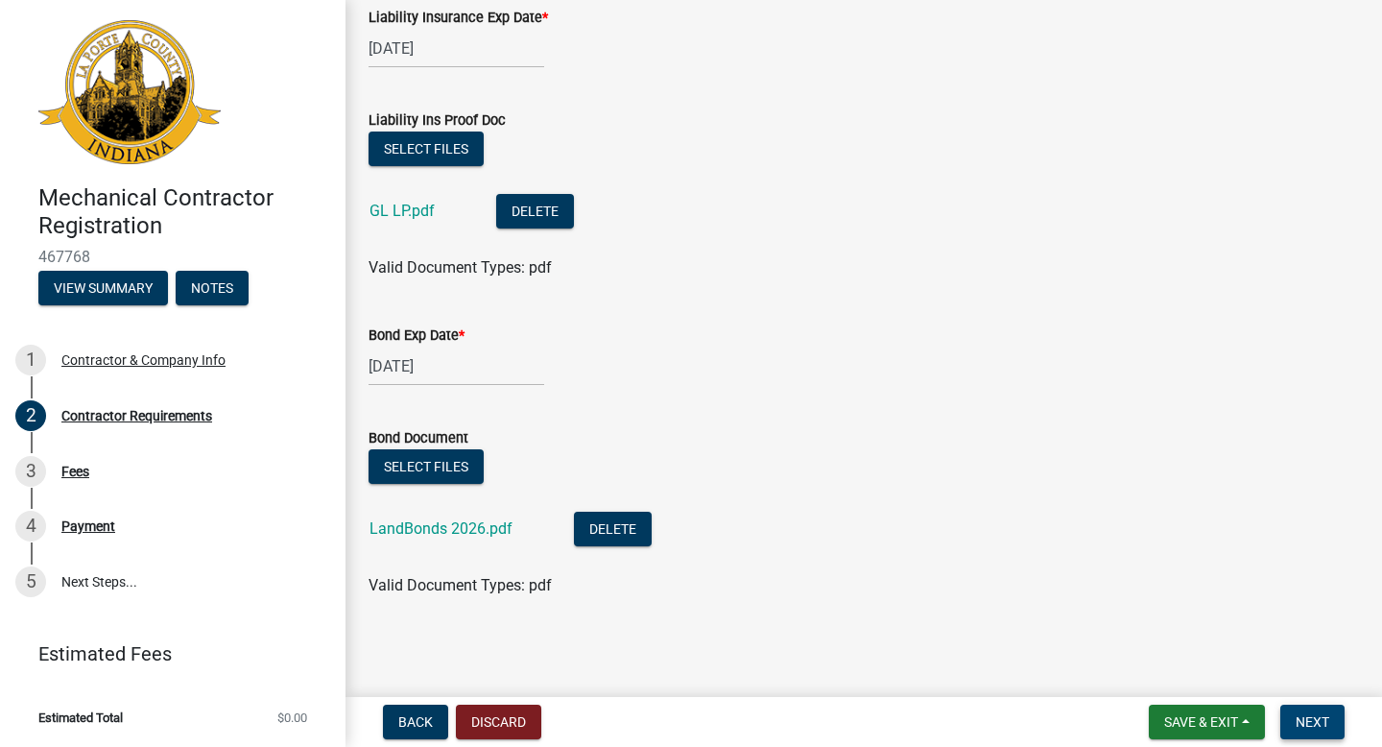
click at [1311, 723] on span "Next" at bounding box center [1313, 721] width 34 height 15
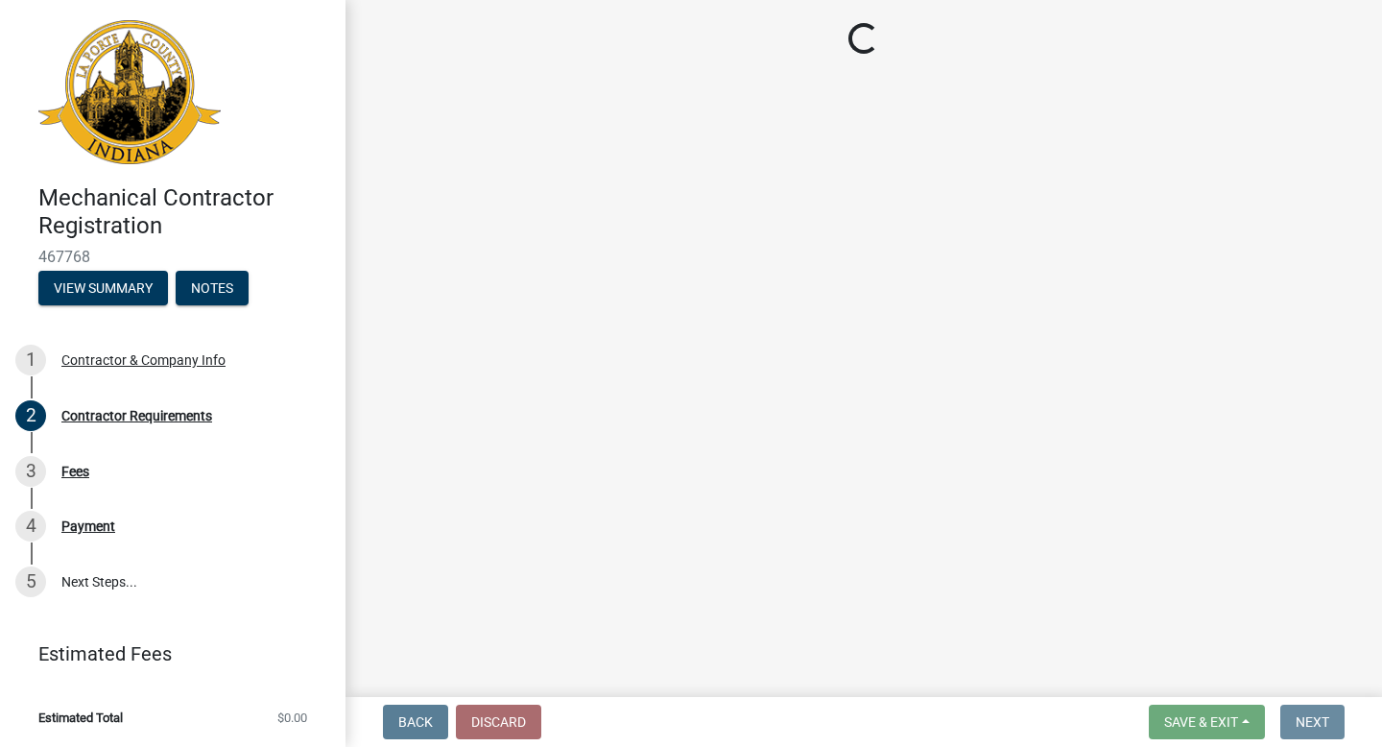
scroll to position [0, 0]
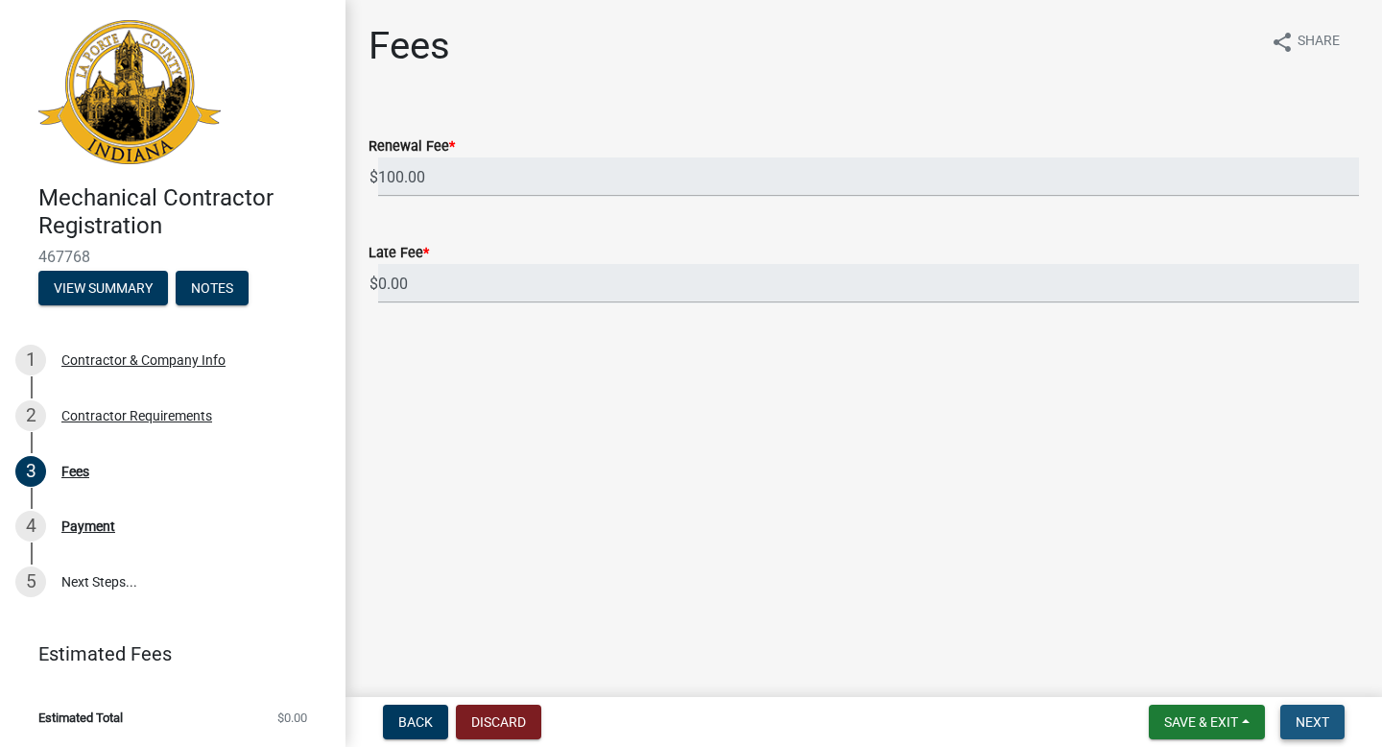
click at [1313, 719] on span "Next" at bounding box center [1313, 721] width 34 height 15
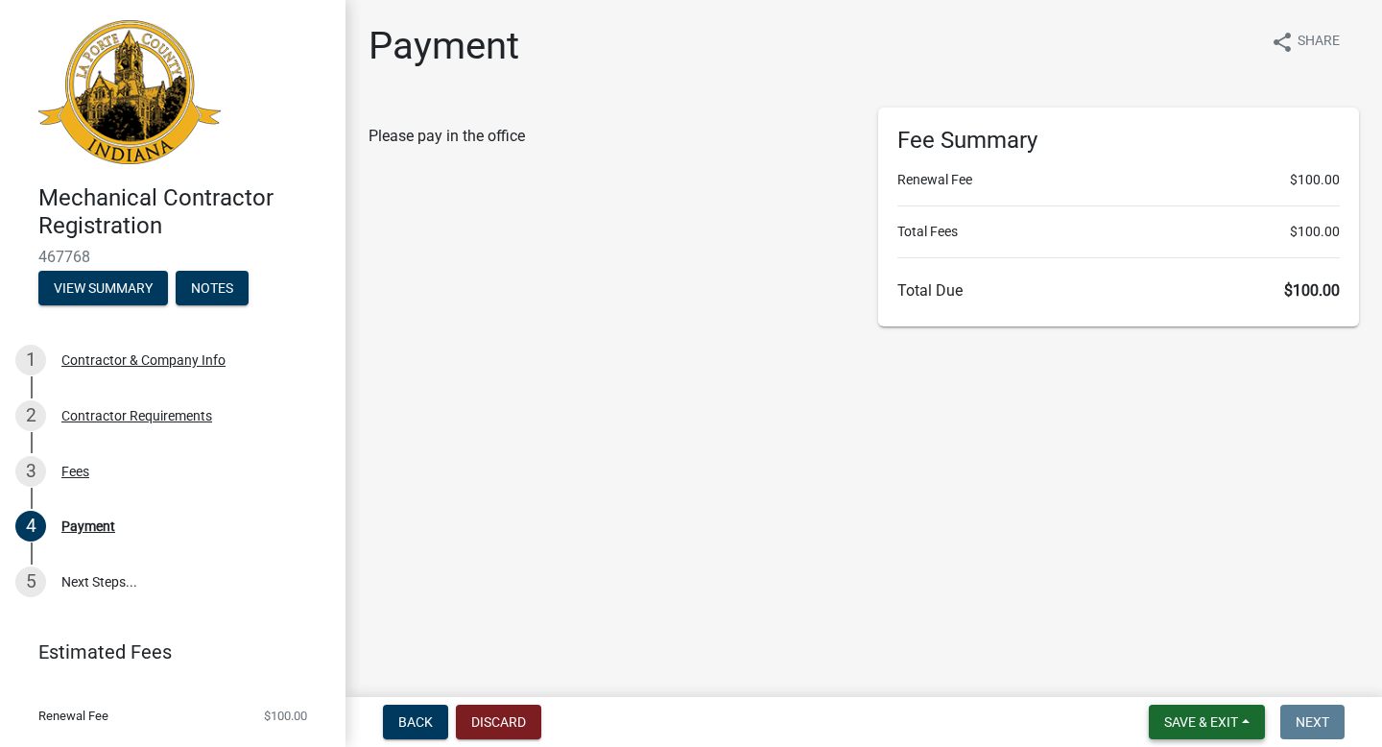
click at [1204, 715] on span "Save & Exit" at bounding box center [1201, 721] width 74 height 15
click at [1192, 674] on button "Save & Exit" at bounding box center [1188, 672] width 154 height 46
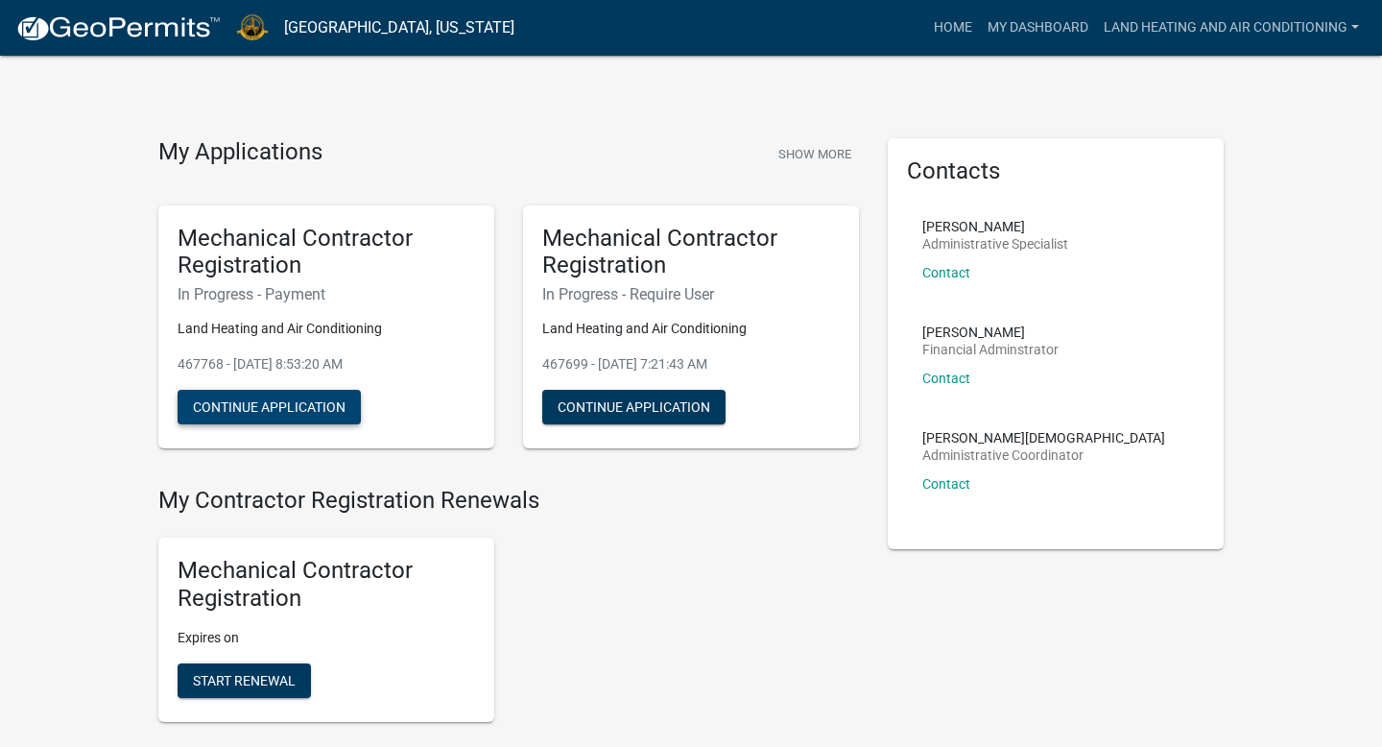
click at [306, 400] on button "Continue Application" at bounding box center [269, 407] width 183 height 35
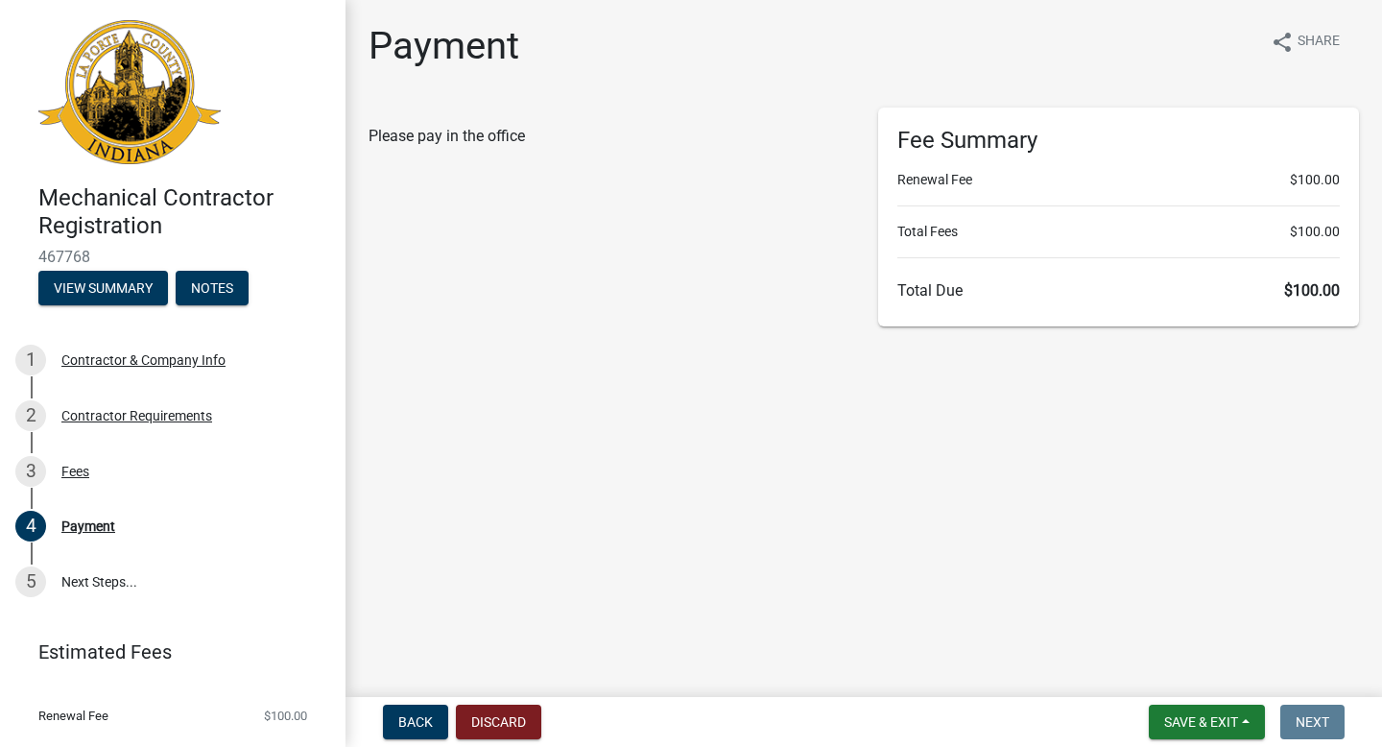
click at [459, 131] on span "Please pay in the office" at bounding box center [447, 136] width 156 height 18
click at [1173, 714] on span "Save & Exit" at bounding box center [1201, 721] width 74 height 15
click at [1167, 677] on button "Save & Exit" at bounding box center [1188, 672] width 154 height 46
